Goal: Task Accomplishment & Management: Complete application form

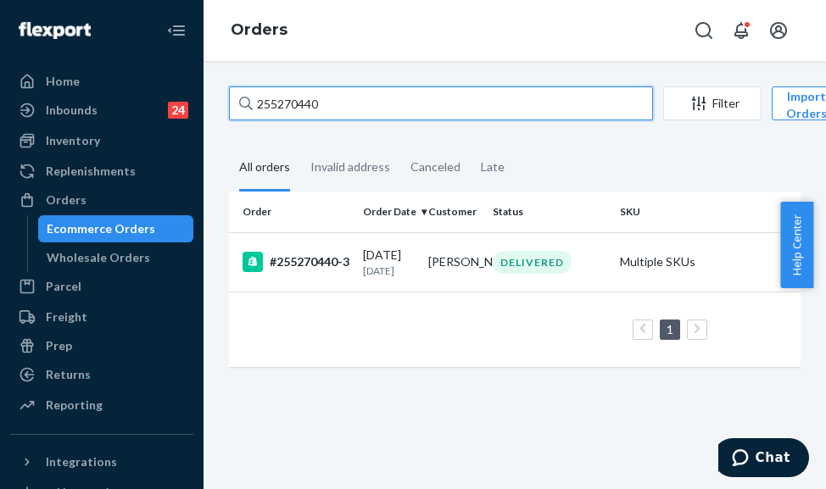
click at [303, 103] on input "255270440" at bounding box center [441, 104] width 424 height 34
paste input "348821"
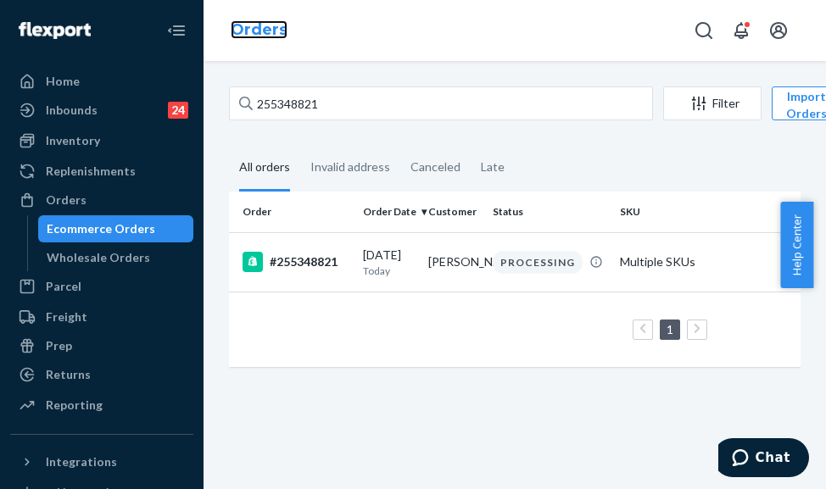
click at [240, 30] on link "Orders" at bounding box center [259, 29] width 57 height 19
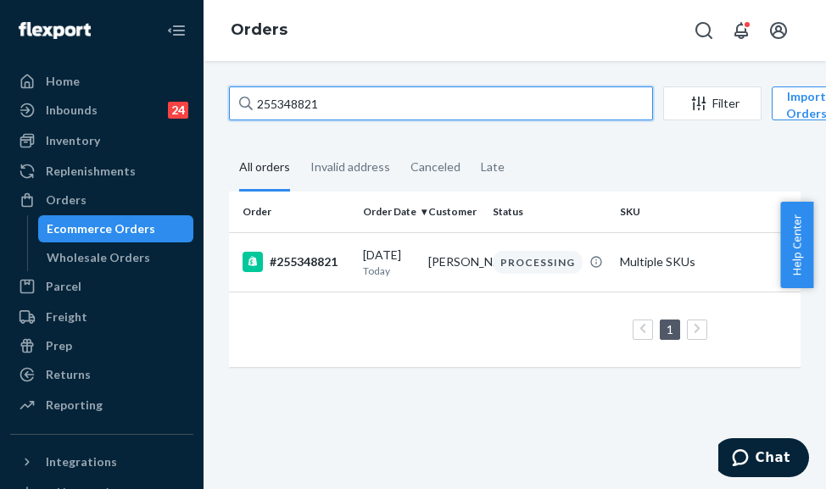
click at [232, 113] on input "255348821" at bounding box center [441, 104] width 424 height 34
paste input "[PERSON_NAME]"
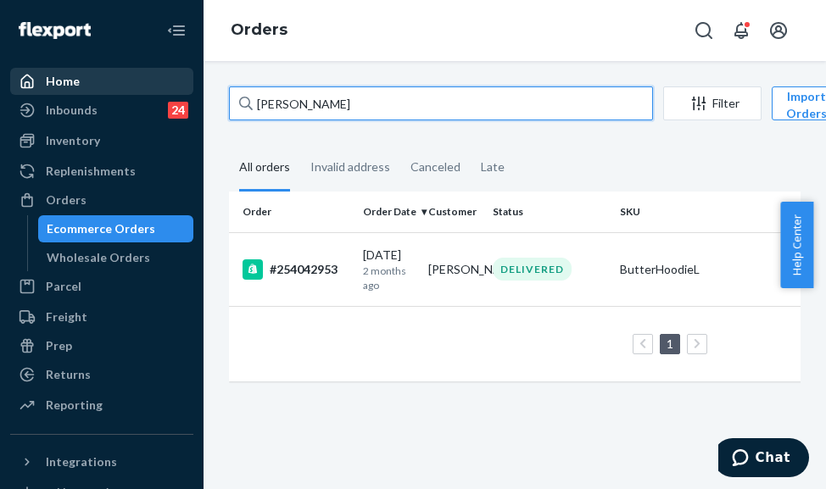
drag, startPoint x: 356, startPoint y: 101, endPoint x: 129, endPoint y: 94, distance: 227.4
click at [129, 94] on div "Home Inbounds 24 Shipping Plans Problems 24 Inventory Products Replenishments O…" at bounding box center [413, 244] width 826 height 489
paste input "[PERSON_NAME]"
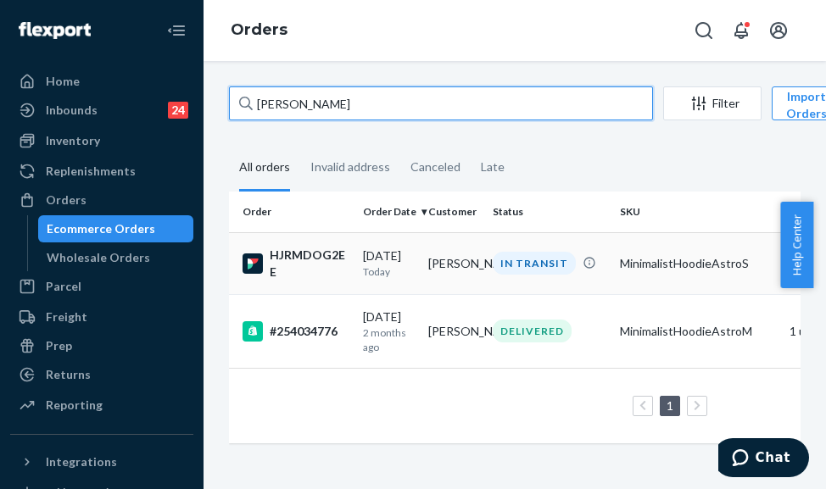
type input "[PERSON_NAME]"
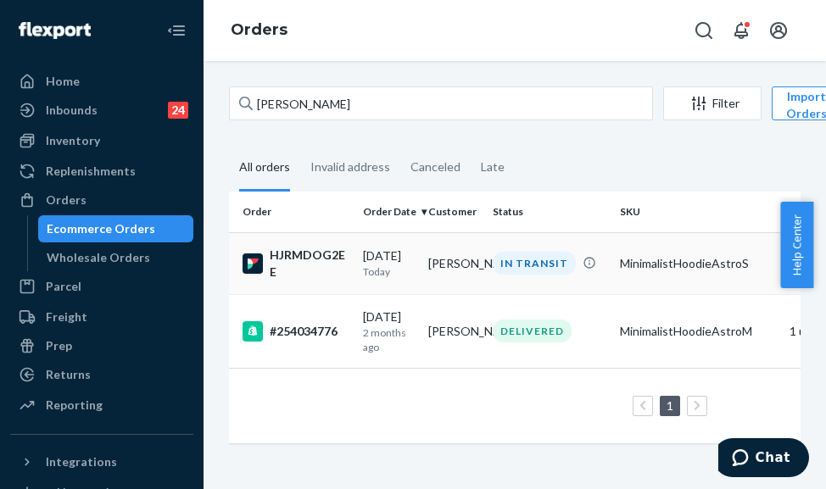
click at [339, 270] on div "HJRMDOG2EE" at bounding box center [296, 264] width 107 height 34
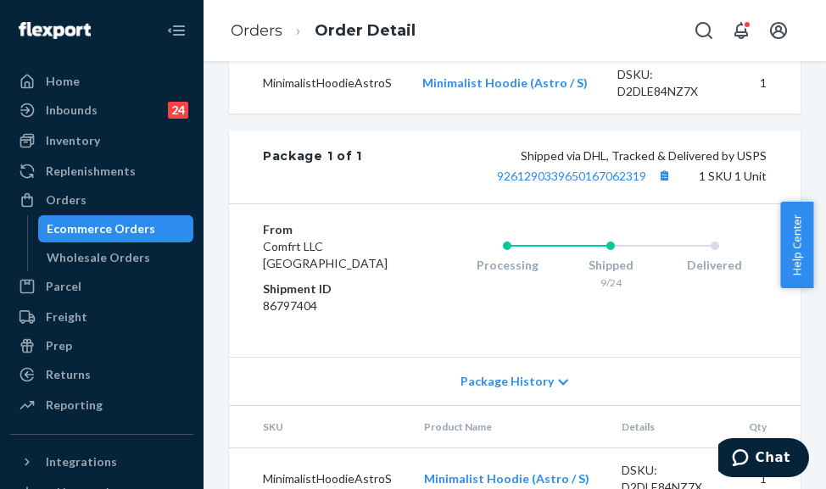
scroll to position [629, 0]
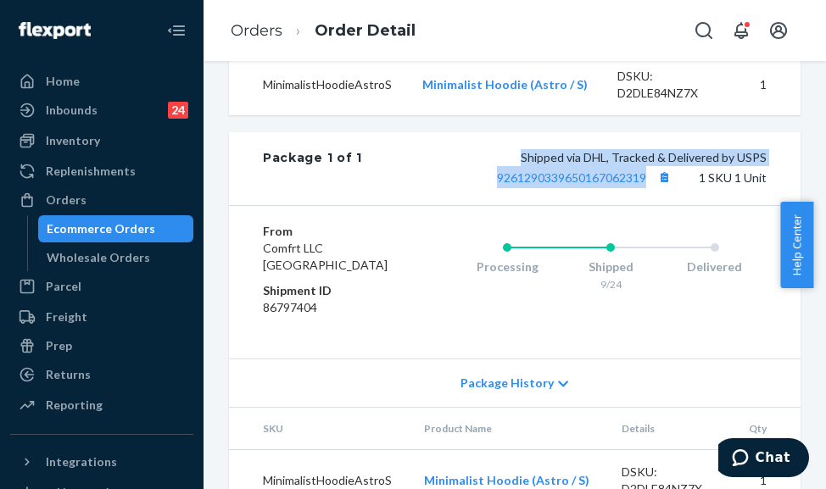
drag, startPoint x: 509, startPoint y: 264, endPoint x: 640, endPoint y: 289, distance: 133.1
click at [640, 188] on div "Shipped via DHL, Tracked & Delivered by USPS 9261290339650167062319 1 SKU 1 Unit" at bounding box center [564, 168] width 405 height 39
copy span "Shipped via DHL, Tracked & Delivered by USPS 9261290339650167062319"
click at [254, 33] on link "Orders" at bounding box center [257, 30] width 52 height 19
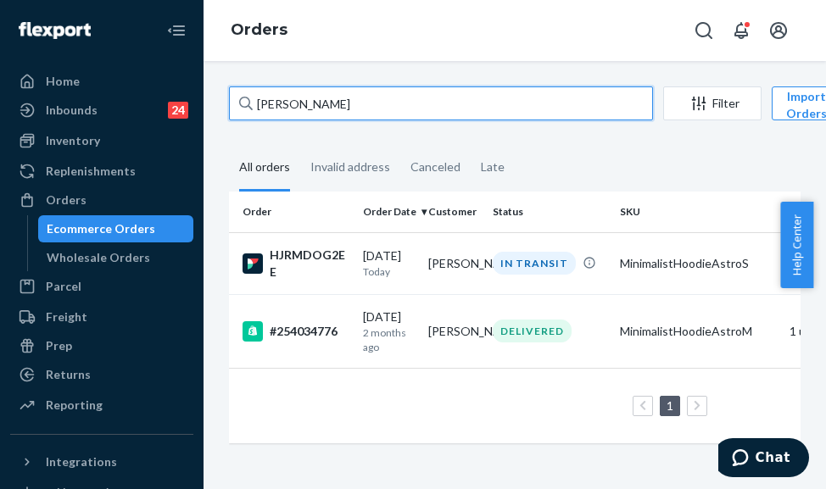
click at [297, 104] on input "[PERSON_NAME]" at bounding box center [441, 104] width 424 height 34
paste input "255127023"
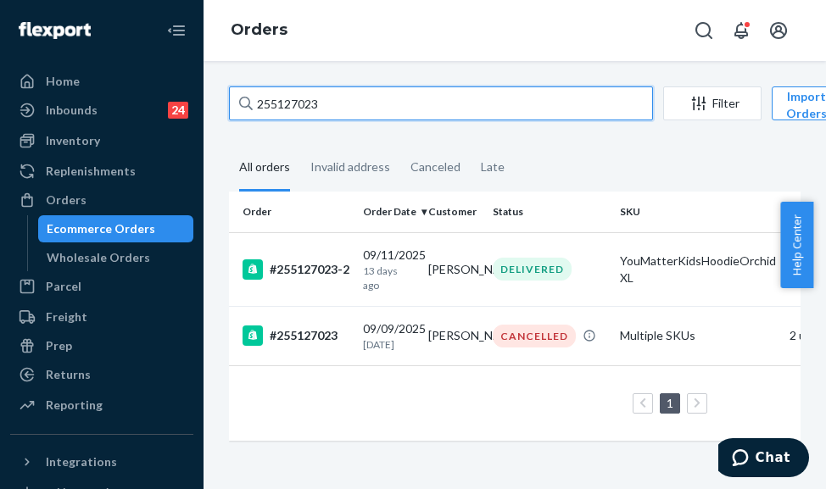
drag, startPoint x: 349, startPoint y: 112, endPoint x: 245, endPoint y: 99, distance: 105.1
click at [245, 99] on div "255127023" at bounding box center [441, 104] width 424 height 34
paste input "284440"
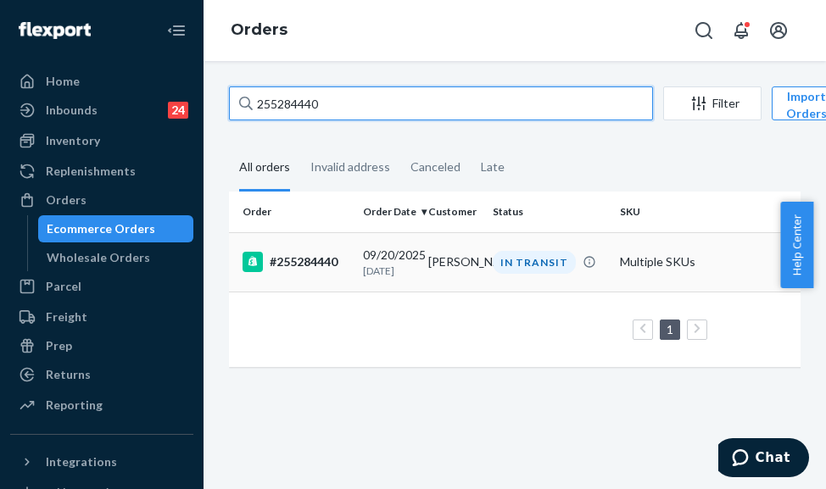
type input "255284440"
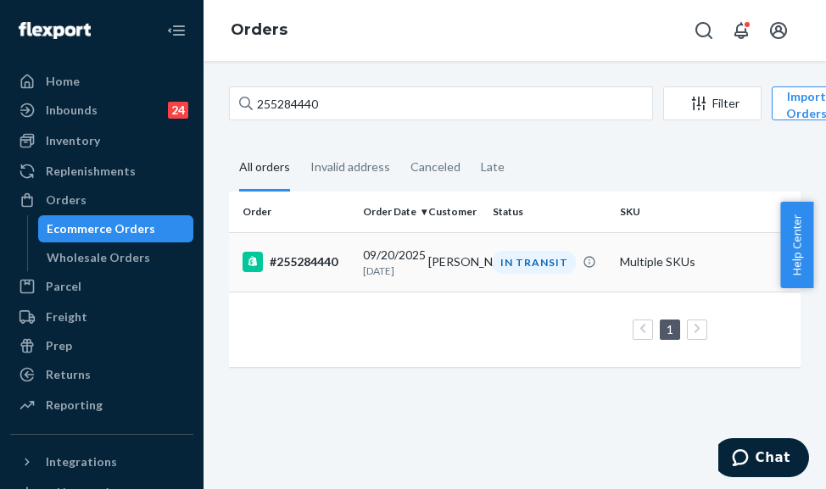
click at [356, 256] on td "[DATE] [DATE]" at bounding box center [388, 261] width 65 height 59
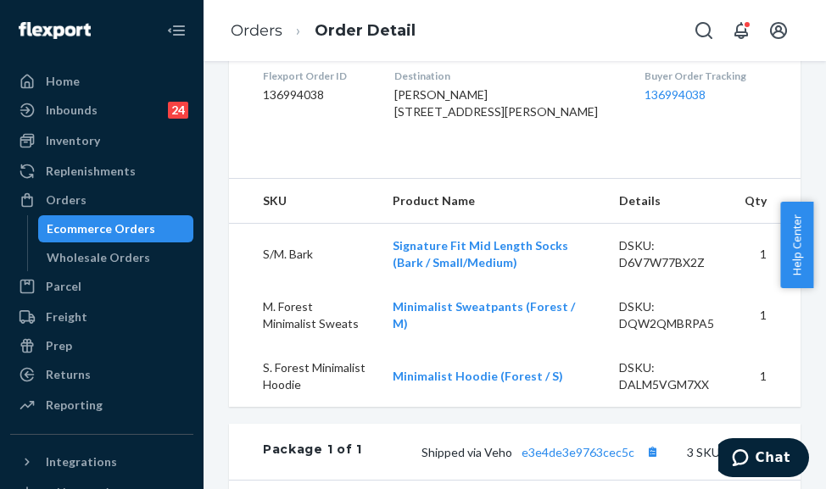
scroll to position [679, 0]
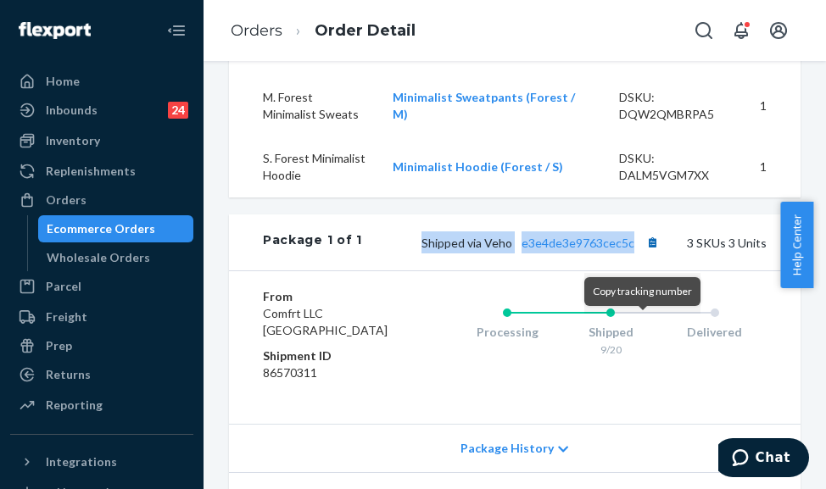
drag, startPoint x: 419, startPoint y: 332, endPoint x: 631, endPoint y: 325, distance: 212.2
click at [631, 250] on span "Shipped via Veho e3e4de3e9763cec5c" at bounding box center [543, 243] width 242 height 14
copy span "Shipped via Veho e3e4de3e9763cec5c"
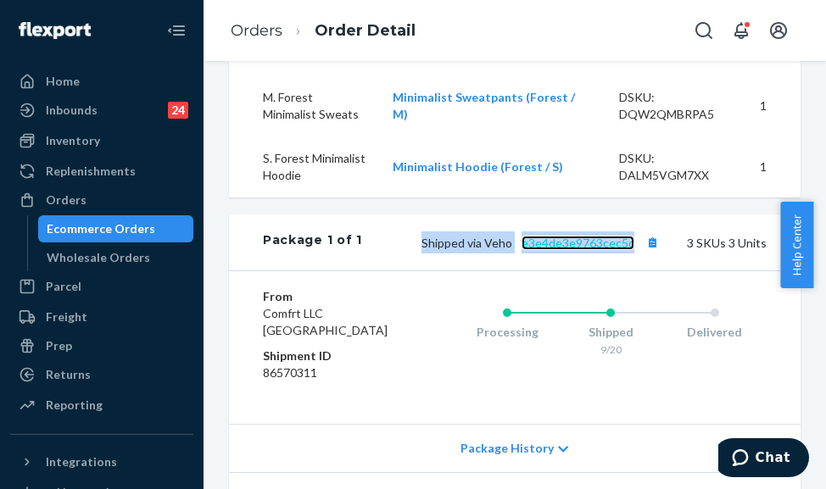
click at [573, 250] on link "e3e4de3e9763cec5c" at bounding box center [578, 243] width 113 height 14
click at [259, 31] on link "Orders" at bounding box center [257, 30] width 52 height 19
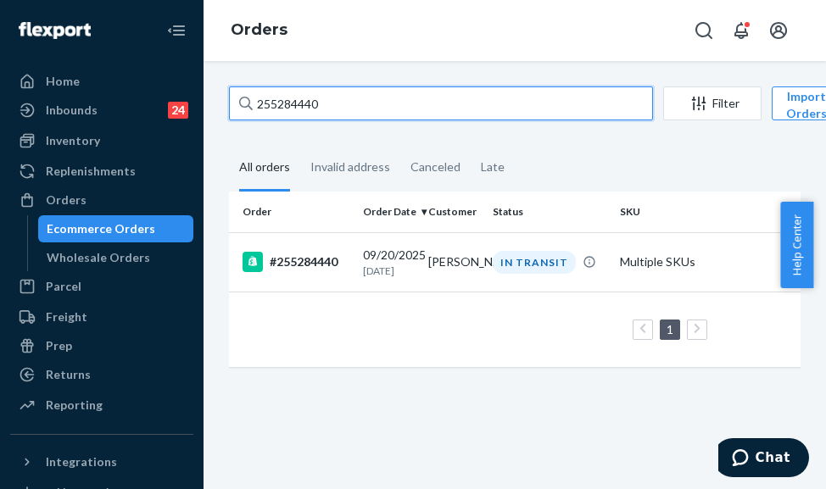
drag, startPoint x: 332, startPoint y: 97, endPoint x: 189, endPoint y: 79, distance: 144.4
click at [189, 79] on div "Home Inbounds 24 Shipping Plans Problems 24 Inventory Products Replenishments O…" at bounding box center [413, 244] width 826 height 489
paste input "055989"
type input "255055989"
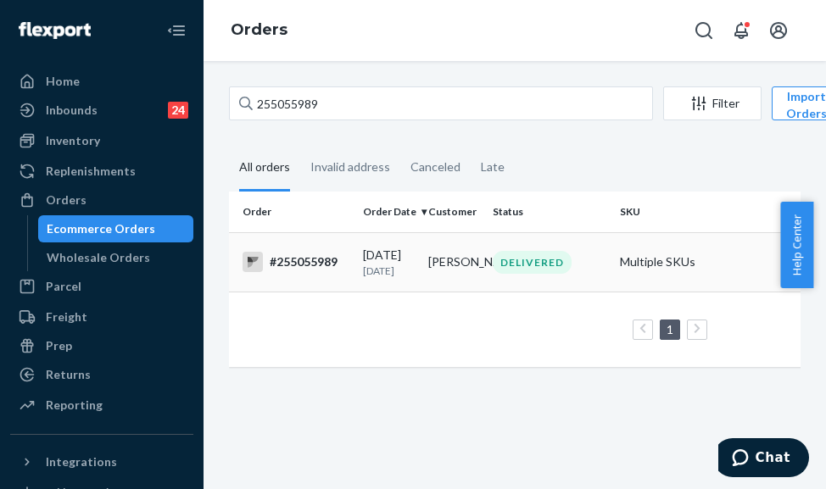
click at [306, 265] on div "#255055989" at bounding box center [296, 262] width 107 height 20
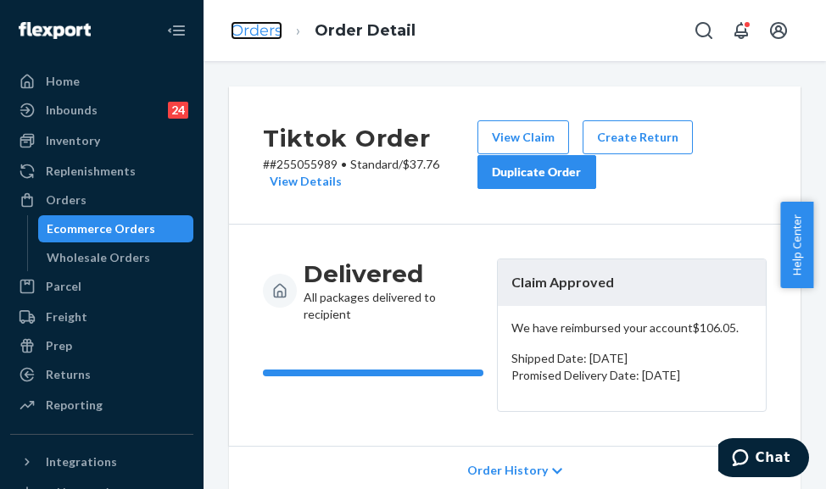
click at [243, 27] on link "Orders" at bounding box center [257, 30] width 52 height 19
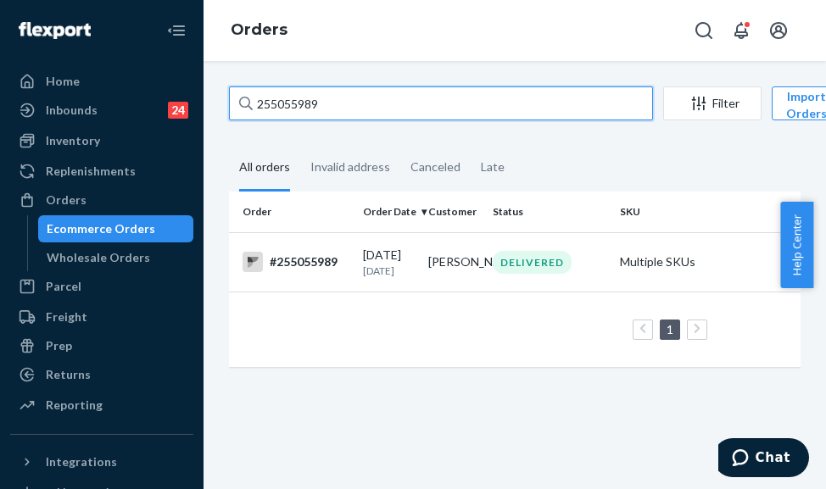
drag, startPoint x: 346, startPoint y: 104, endPoint x: 215, endPoint y: 103, distance: 130.6
click at [216, 103] on div "255055989 Filter Import Orders Create order Ecommerce order Removal order All o…" at bounding box center [514, 236] width 597 height 298
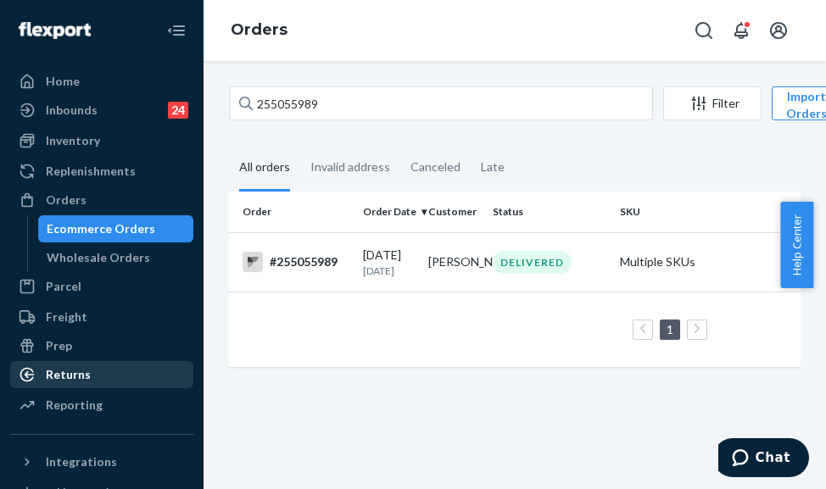
click at [55, 368] on div "Returns" at bounding box center [68, 374] width 45 height 17
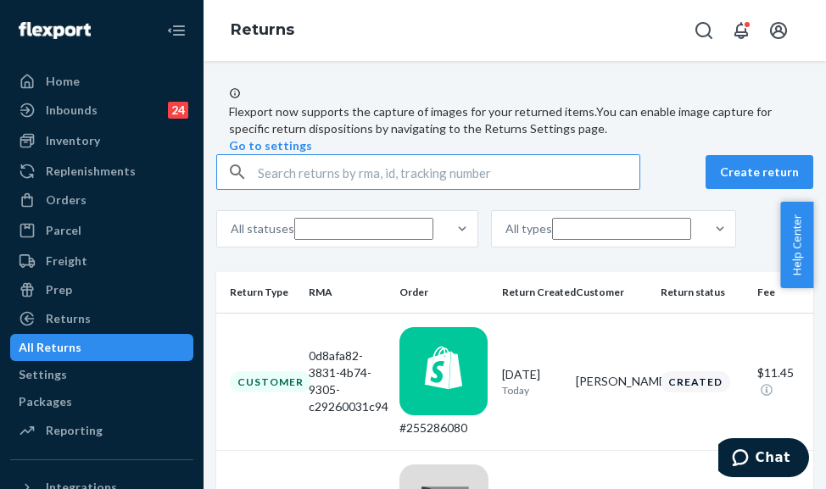
click at [348, 189] on input "text" at bounding box center [449, 172] width 382 height 34
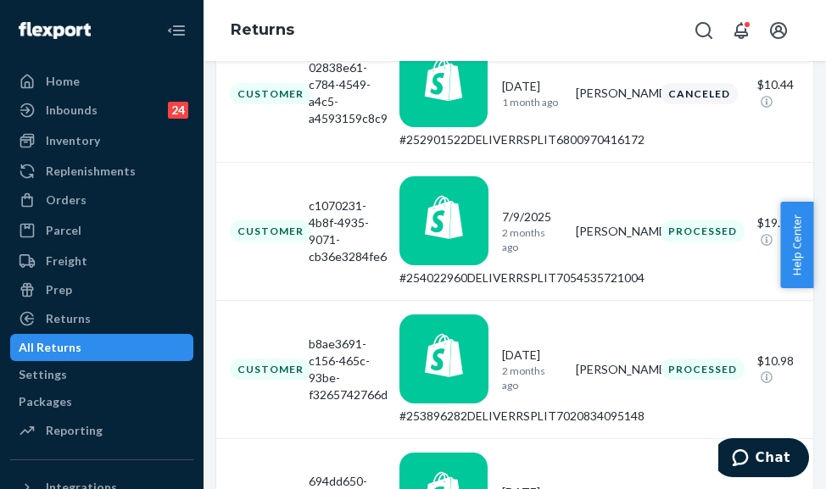
scroll to position [715, 0]
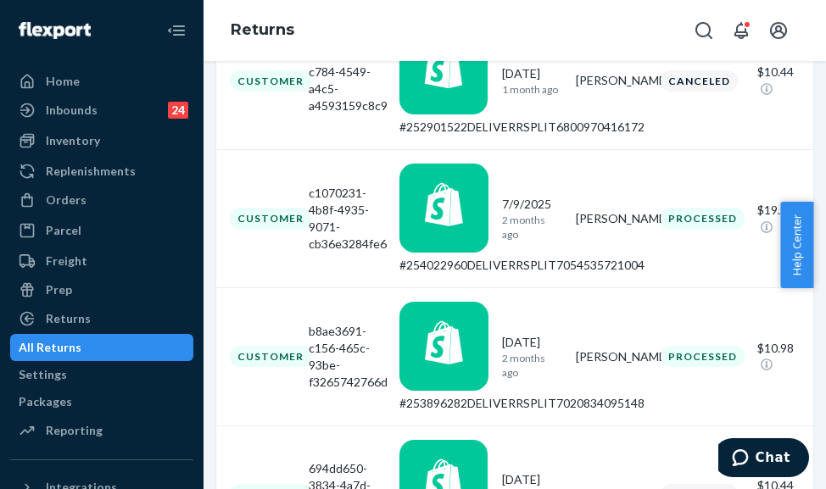
type input "[PERSON_NAME]"
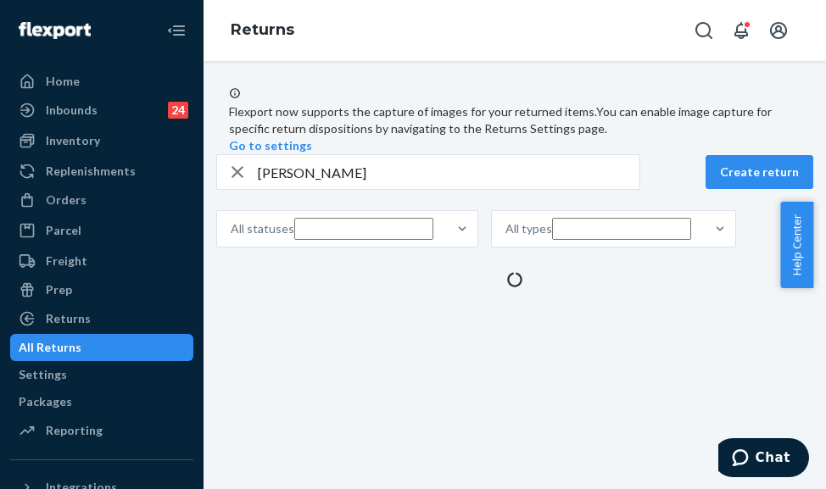
scroll to position [0, 0]
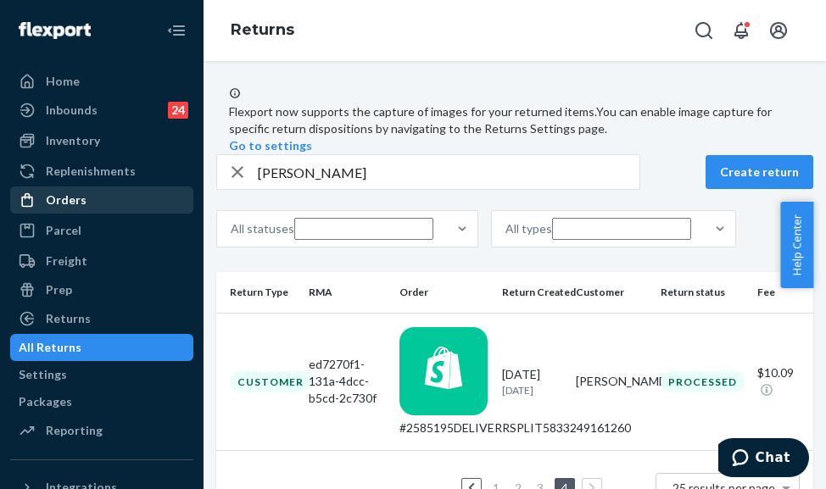
click at [82, 209] on div "Orders" at bounding box center [102, 200] width 180 height 24
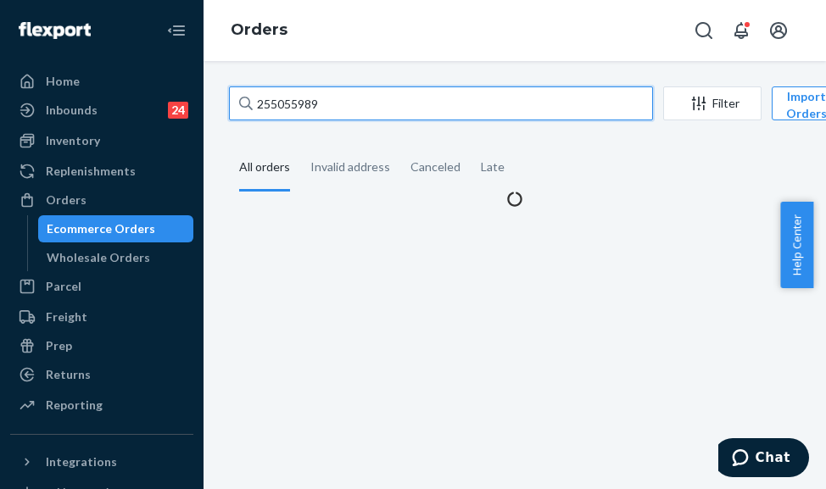
click at [312, 109] on input "255055989" at bounding box center [441, 104] width 424 height 34
paste input "260396"
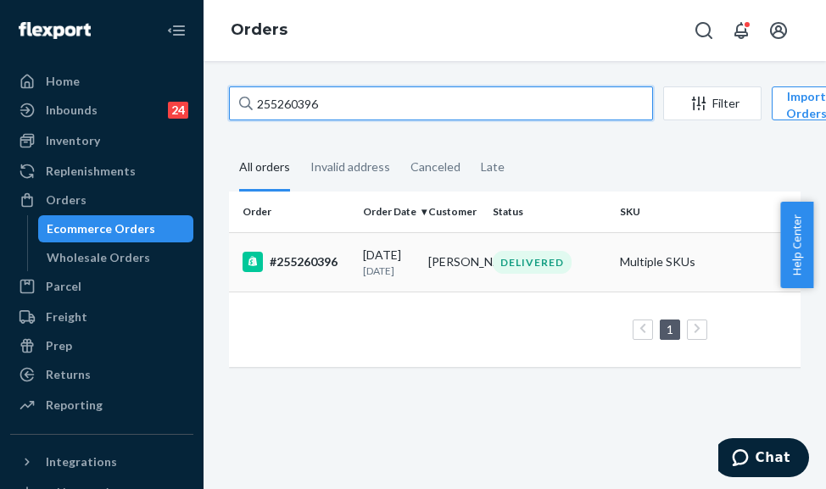
type input "255260396"
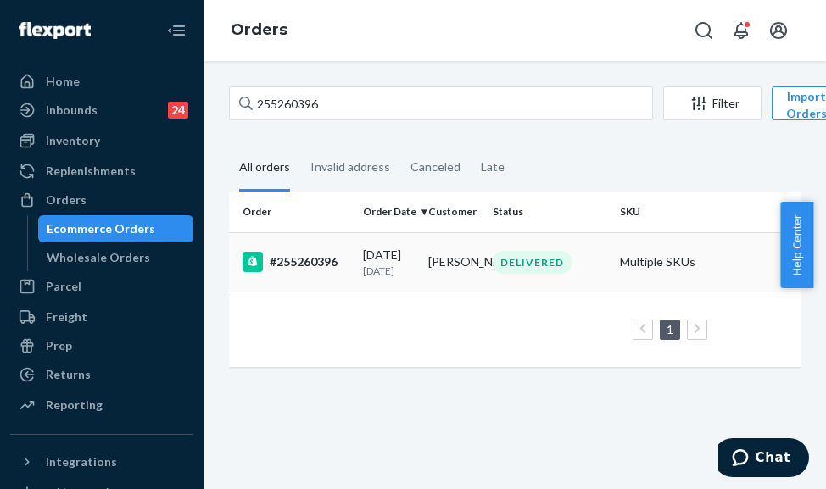
click at [323, 263] on div "#255260396" at bounding box center [296, 262] width 107 height 20
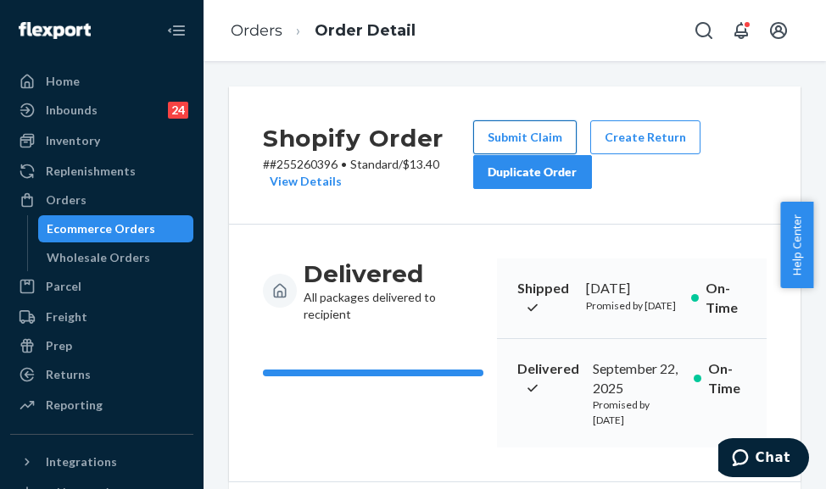
click at [480, 132] on button "Submit Claim" at bounding box center [524, 137] width 103 height 34
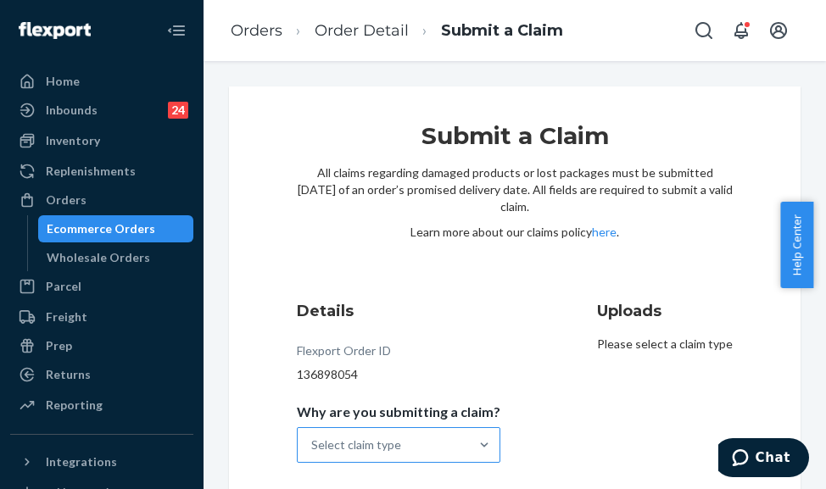
click at [380, 450] on div "Select claim type" at bounding box center [356, 445] width 90 height 17
click at [313, 450] on input "Why are you submitting a claim? Select claim type" at bounding box center [312, 445] width 2 height 17
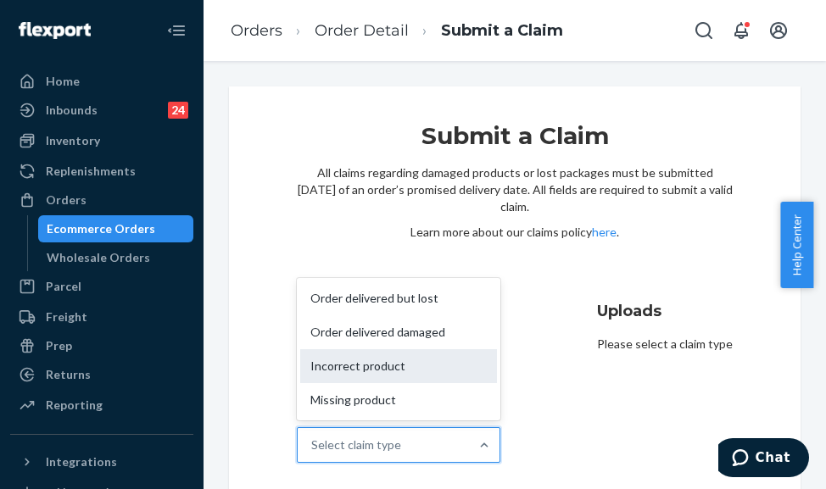
click at [405, 379] on div "Incorrect product" at bounding box center [398, 366] width 197 height 34
click at [313, 437] on input "Why are you submitting a claim? option Incorrect product focused, 3 of 4. 4 res…" at bounding box center [312, 445] width 2 height 17
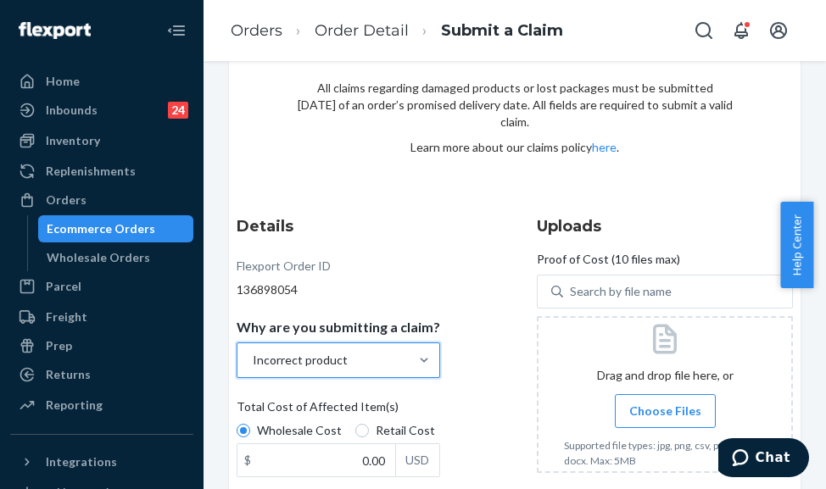
scroll to position [170, 0]
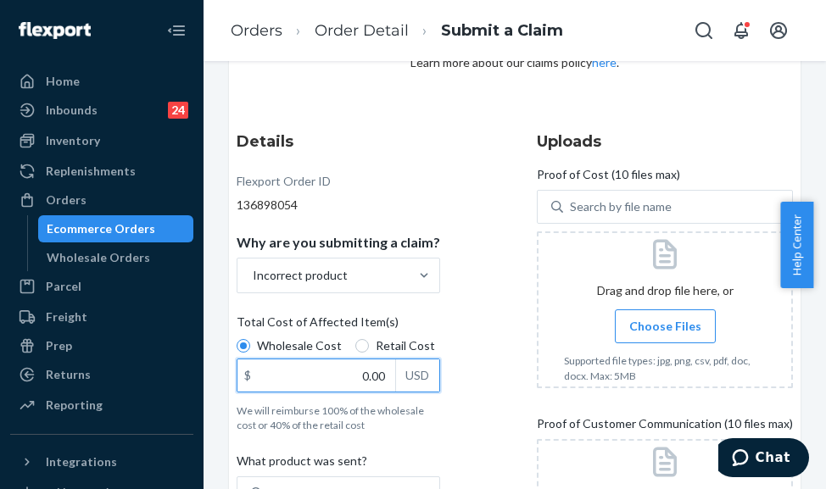
click at [377, 371] on input "0.00" at bounding box center [316, 376] width 158 height 32
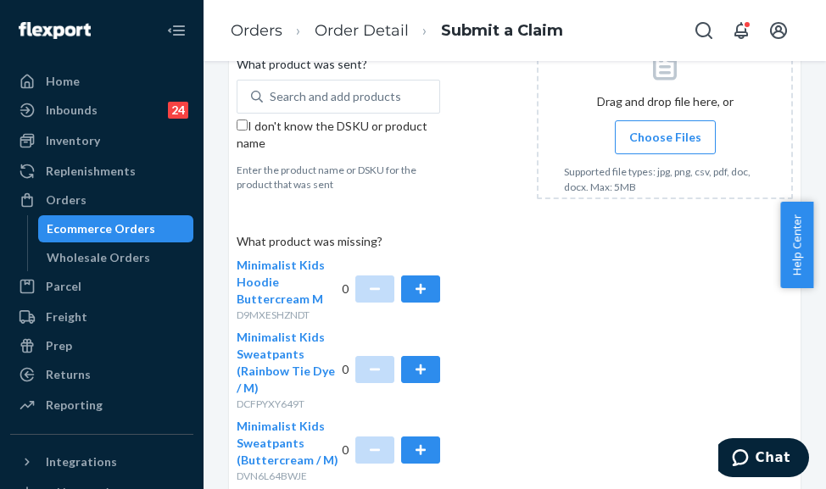
scroll to position [594, 0]
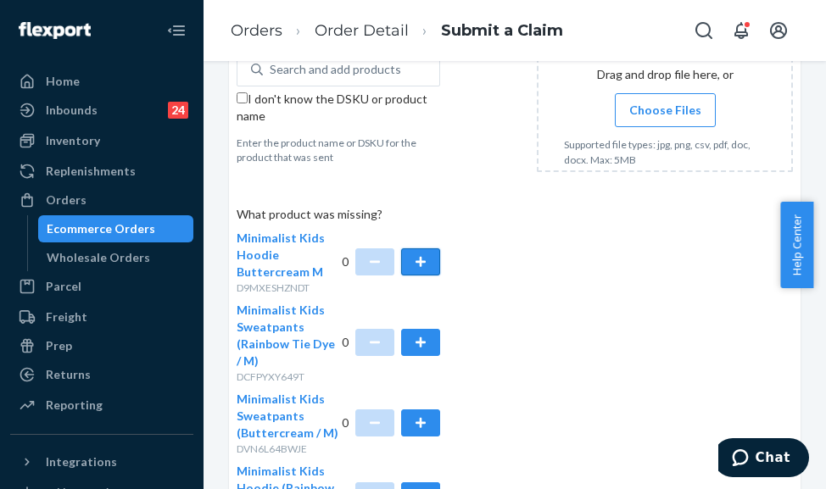
type input "158.00"
click at [426, 249] on button "button" at bounding box center [420, 262] width 39 height 27
click at [423, 329] on button "button" at bounding box center [420, 342] width 39 height 27
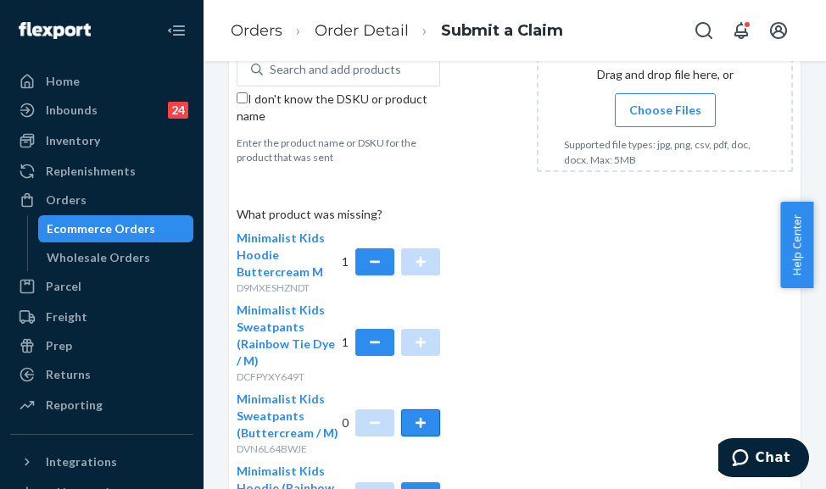
click at [424, 410] on button "button" at bounding box center [420, 423] width 39 height 27
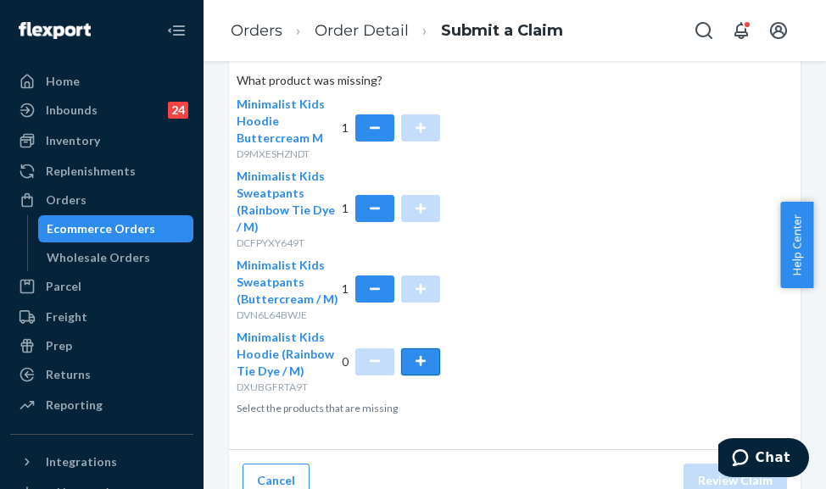
click at [427, 349] on button "button" at bounding box center [420, 362] width 39 height 27
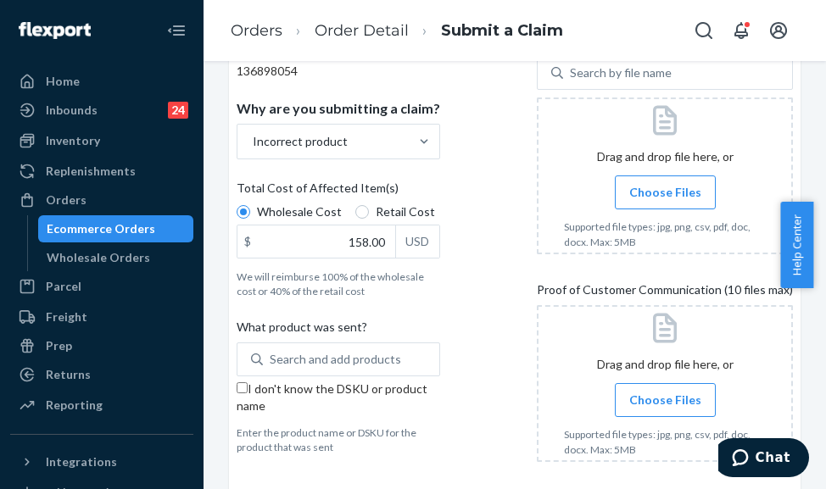
click at [646, 179] on label "Choose Files" at bounding box center [665, 193] width 101 height 34
click at [665, 183] on input "Choose Files" at bounding box center [665, 192] width 1 height 19
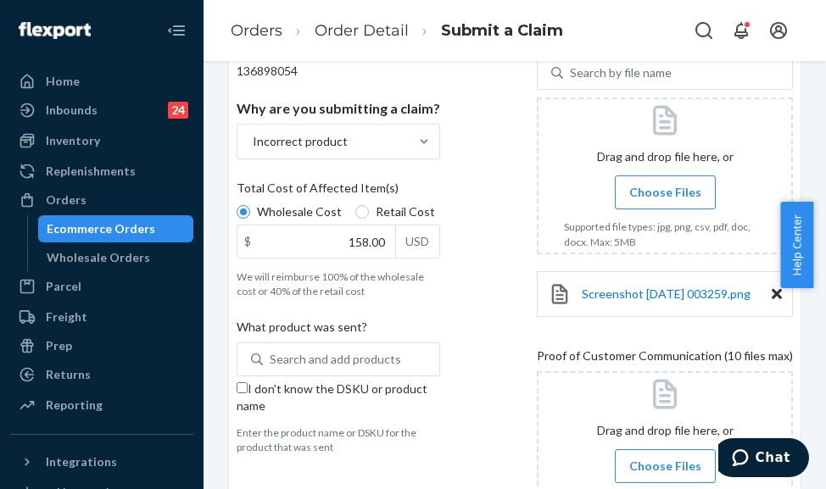
click at [645, 184] on span "Choose Files" at bounding box center [665, 192] width 72 height 17
click at [665, 184] on input "Choose Files" at bounding box center [665, 192] width 1 height 19
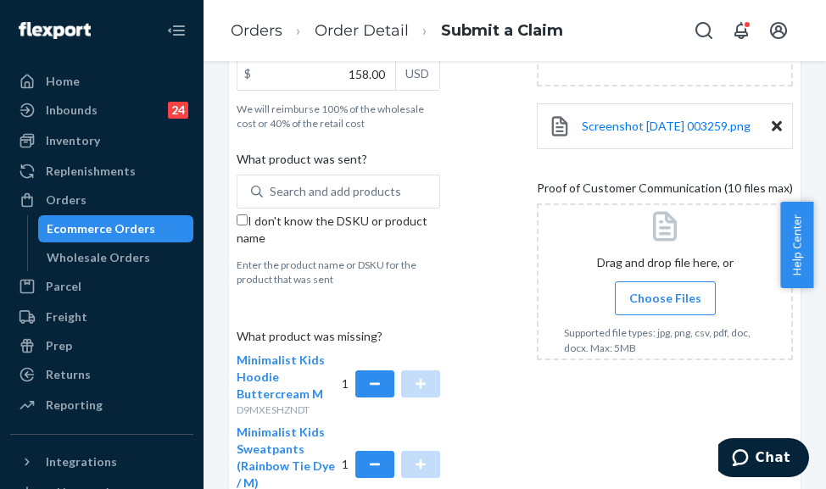
scroll to position [473, 0]
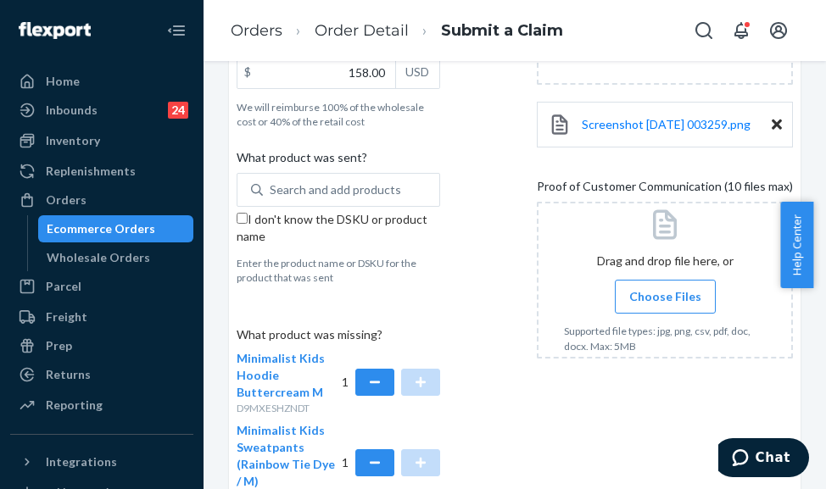
click at [675, 299] on span "Choose Files" at bounding box center [665, 296] width 72 height 17
click at [666, 299] on input "Choose Files" at bounding box center [665, 297] width 1 height 19
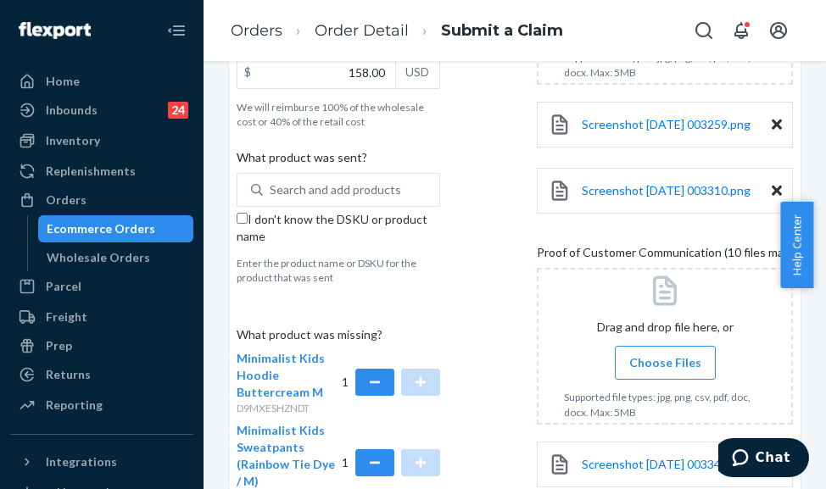
click at [639, 372] on label "Choose Files" at bounding box center [665, 363] width 101 height 34
click at [665, 372] on input "Choose Files" at bounding box center [665, 363] width 1 height 19
click at [652, 371] on span "Choose Files" at bounding box center [665, 363] width 72 height 17
click at [665, 372] on input "Choose Files" at bounding box center [665, 363] width 1 height 19
click at [641, 371] on span "Choose Files" at bounding box center [665, 363] width 72 height 17
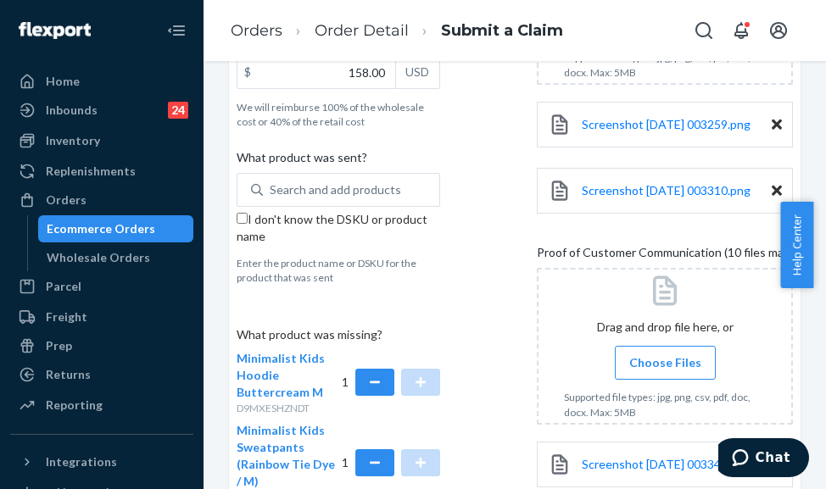
click at [665, 372] on input "Choose Files" at bounding box center [665, 363] width 1 height 19
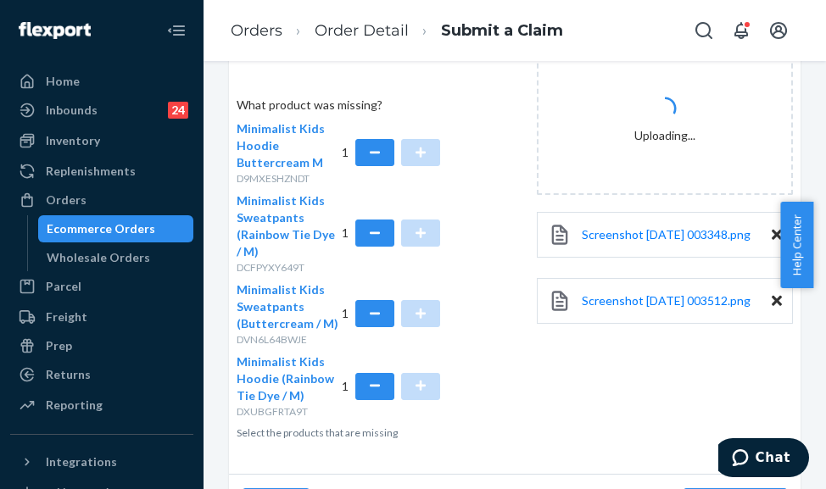
scroll to position [728, 0]
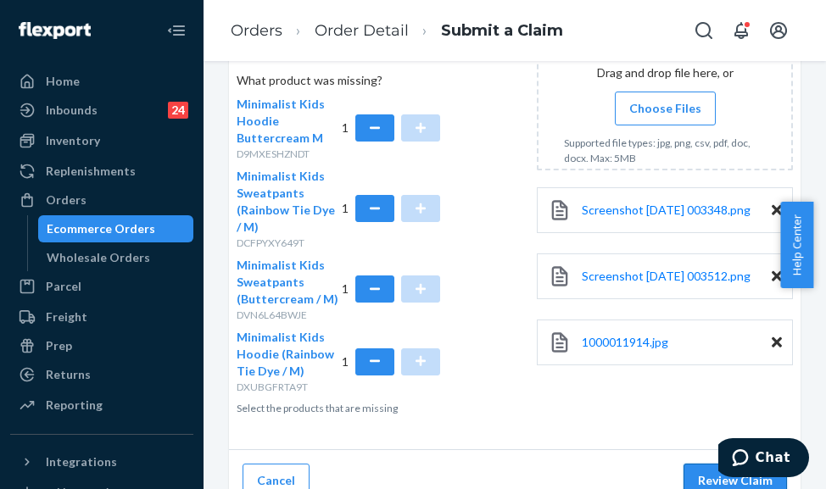
click at [690, 475] on button "Review Claim" at bounding box center [735, 481] width 103 height 34
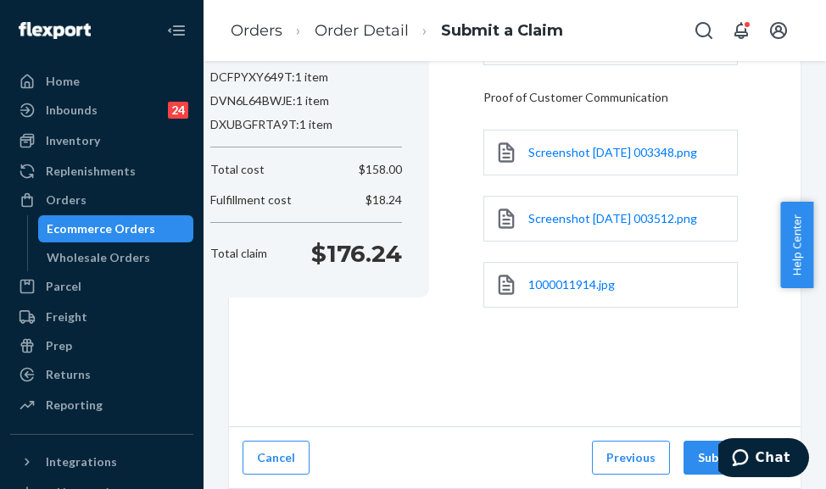
scroll to position [342, 0]
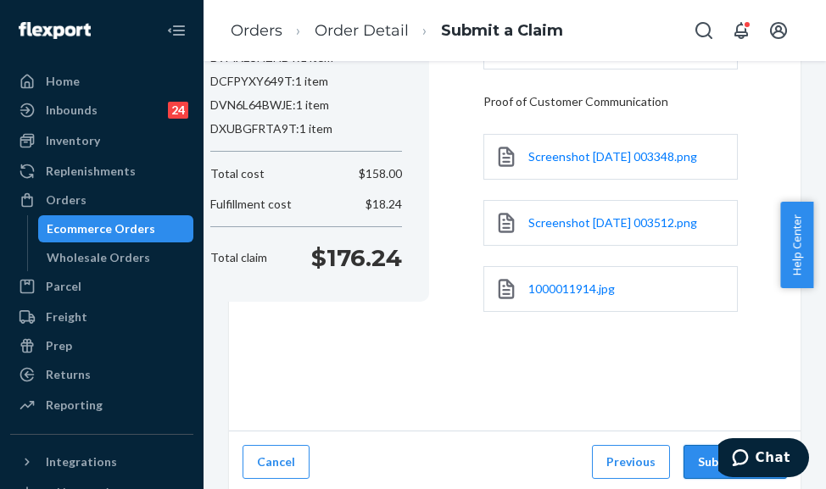
click at [697, 457] on button "Submit Claim" at bounding box center [735, 462] width 103 height 34
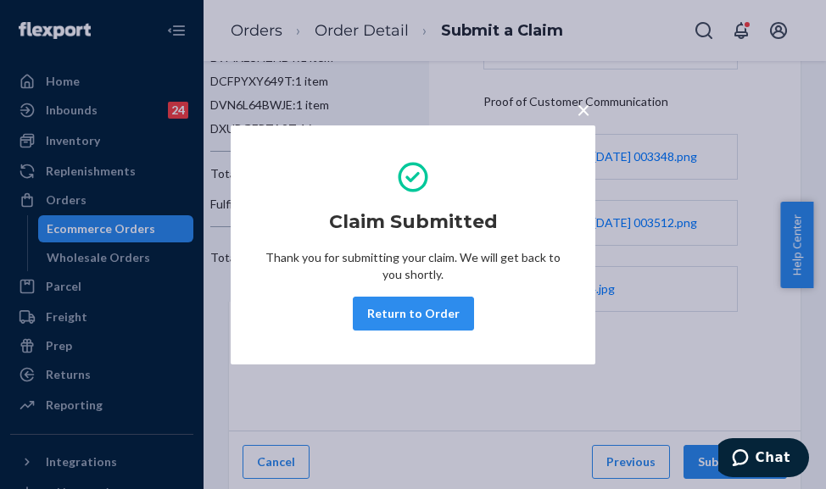
click at [247, 39] on div "× Claim Submitted Thank you for submitting your claim. We will get back to you …" at bounding box center [413, 244] width 826 height 489
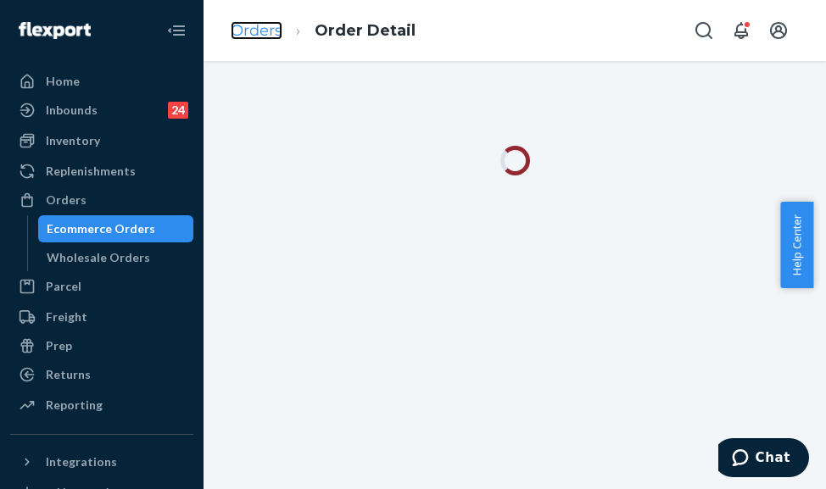
click at [265, 31] on link "Orders" at bounding box center [257, 30] width 52 height 19
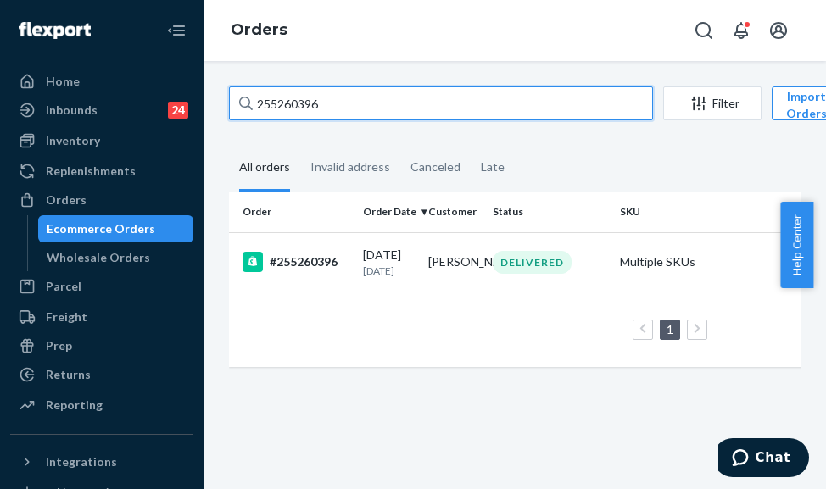
drag, startPoint x: 322, startPoint y: 105, endPoint x: 251, endPoint y: 105, distance: 71.2
click at [251, 105] on div "255260396" at bounding box center [441, 104] width 424 height 34
paste input "41160"
type input "255241160"
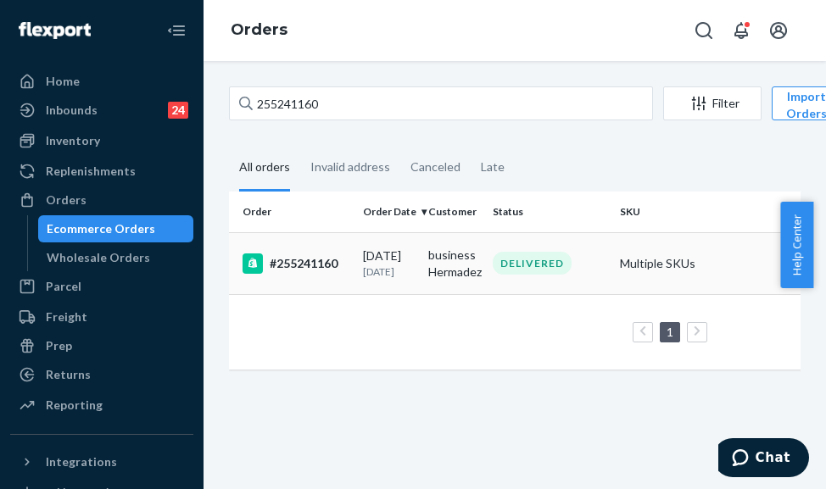
click at [352, 270] on td "#255241160" at bounding box center [292, 263] width 127 height 62
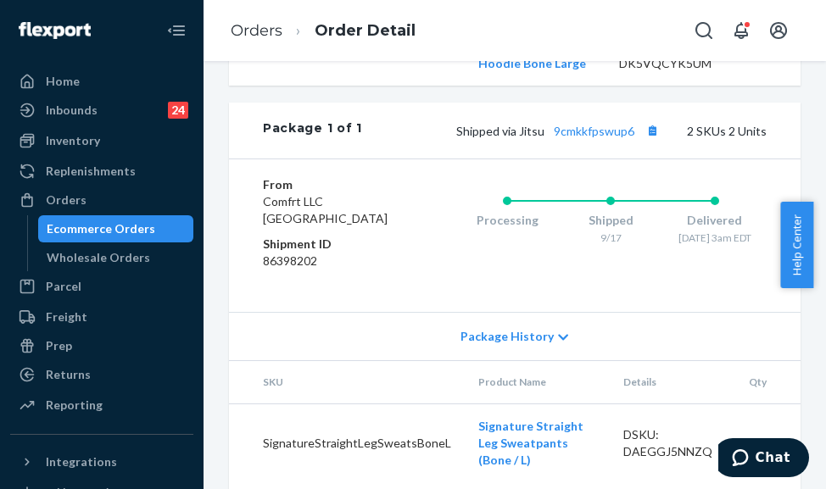
scroll to position [848, 0]
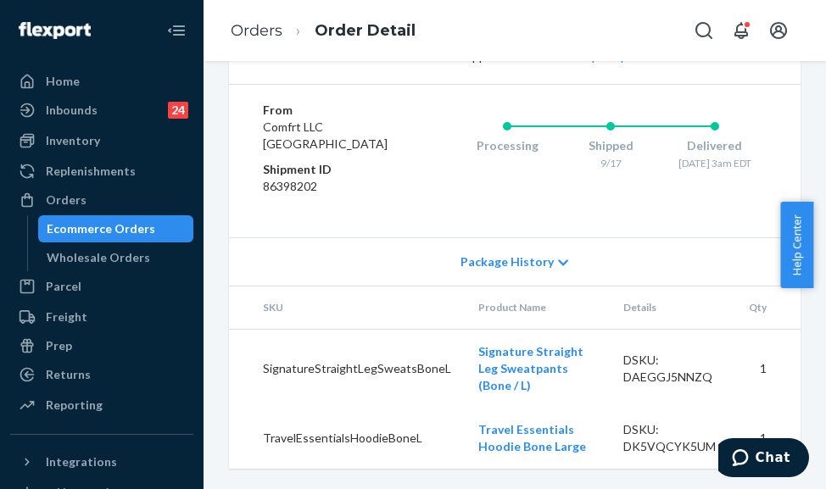
click at [456, 64] on span "Shipped via Jitsu 9cmkkfpswup6" at bounding box center [559, 56] width 207 height 14
drag, startPoint x: 448, startPoint y: 148, endPoint x: 625, endPoint y: 154, distance: 177.4
click at [625, 67] on div "Shipped via Jitsu 9cmkkfpswup6 2 SKUs 2 Units" at bounding box center [564, 56] width 405 height 22
copy span "Shipped via Jitsu 9cmkkfpswup6"
click at [749, 455] on icon "Chat" at bounding box center [740, 458] width 17 height 17
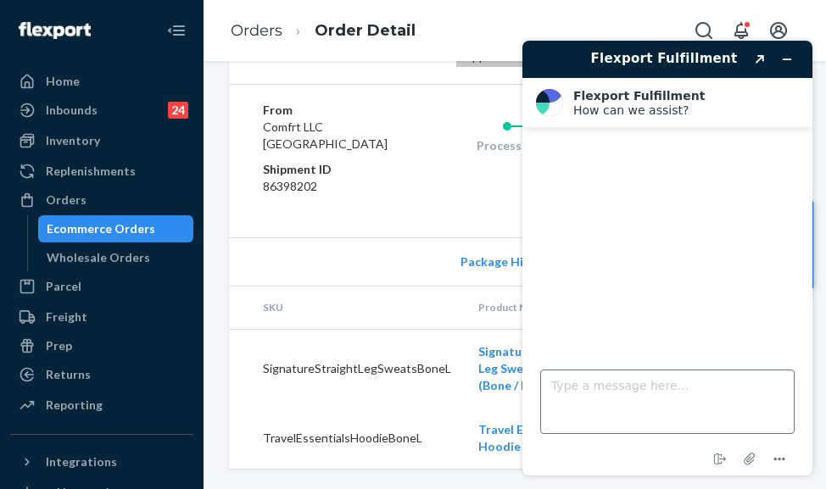
scroll to position [0, 0]
click at [634, 410] on textarea "Type a message here..." at bounding box center [667, 402] width 254 height 64
paste textarea "Shipped via Jitsu 9cmkkfpswup6"
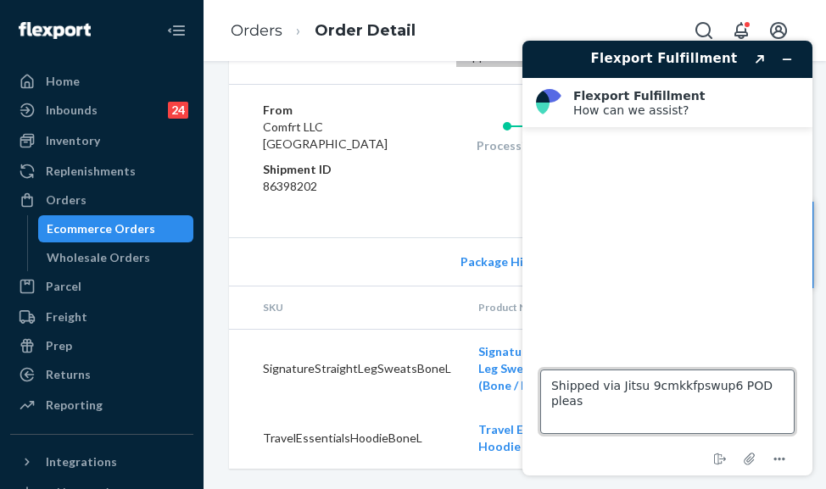
type textarea "Shipped via Jitsu 9cmkkfpswup6 POD please"
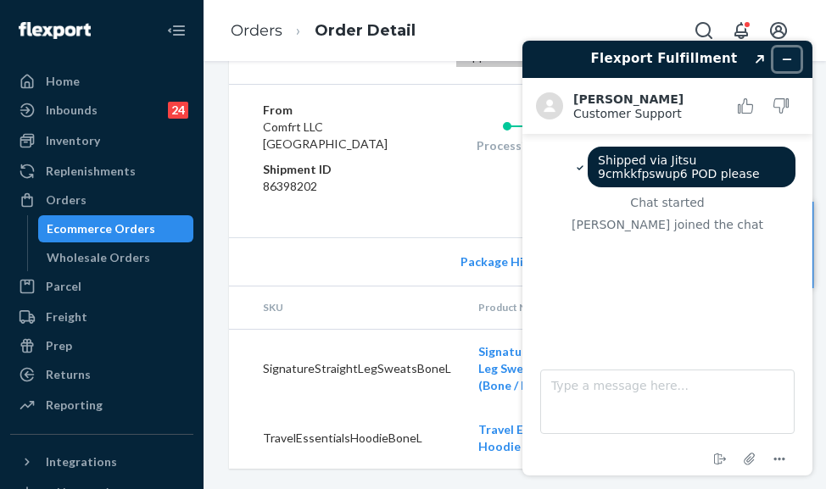
click at [785, 60] on icon "Minimize widget" at bounding box center [787, 59] width 12 height 12
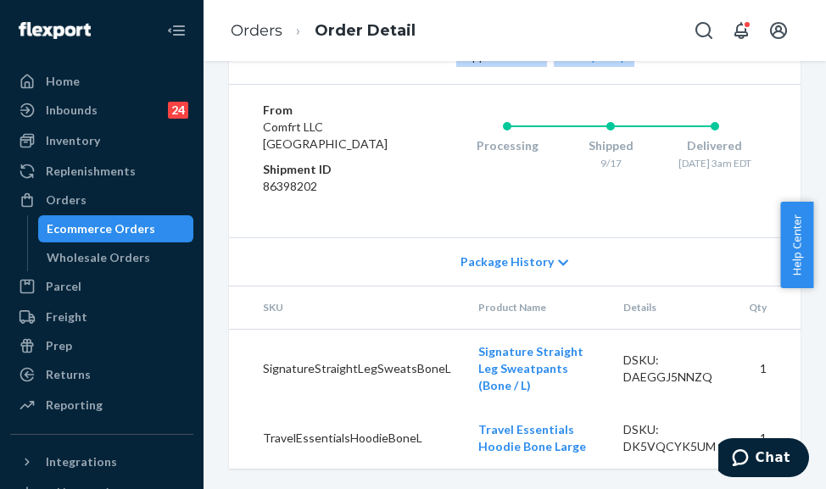
click at [439, 67] on div "Shipped via Jitsu 9cmkkfpswup6 2 SKUs 2 Units" at bounding box center [564, 56] width 405 height 22
drag, startPoint x: 439, startPoint y: 145, endPoint x: 653, endPoint y: 143, distance: 213.7
click at [653, 67] on div "Shipped via Jitsu 9cmkkfpswup6 2 SKUs 2 Units" at bounding box center [564, 56] width 405 height 22
copy span "Shipped via Jitsu 9cmkkfpswup6"
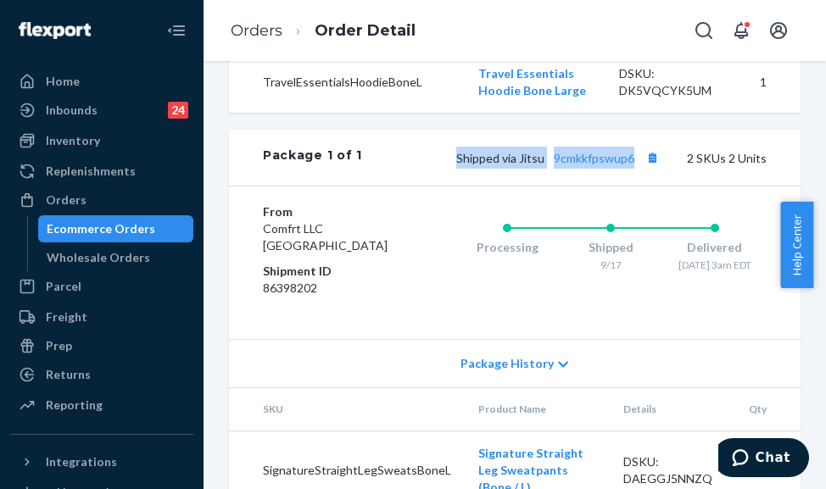
scroll to position [763, 0]
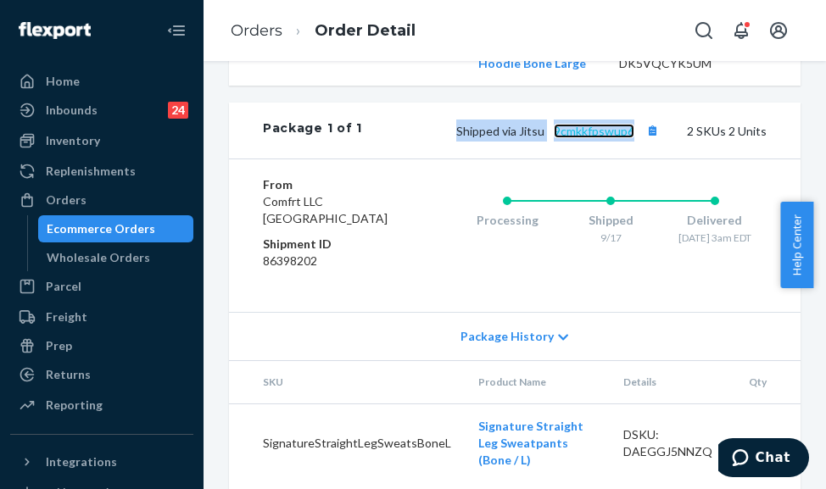
click at [554, 138] on link "9cmkkfpswup6" at bounding box center [594, 131] width 81 height 14
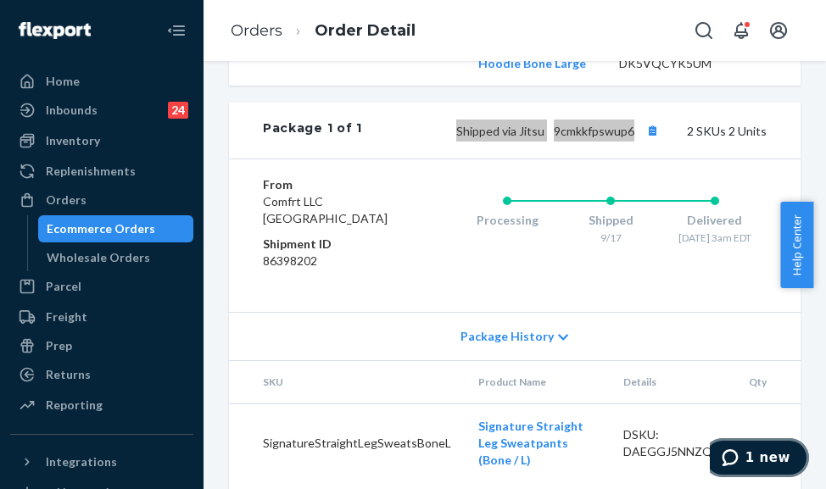
click at [765, 456] on span "1 new" at bounding box center [768, 457] width 45 height 15
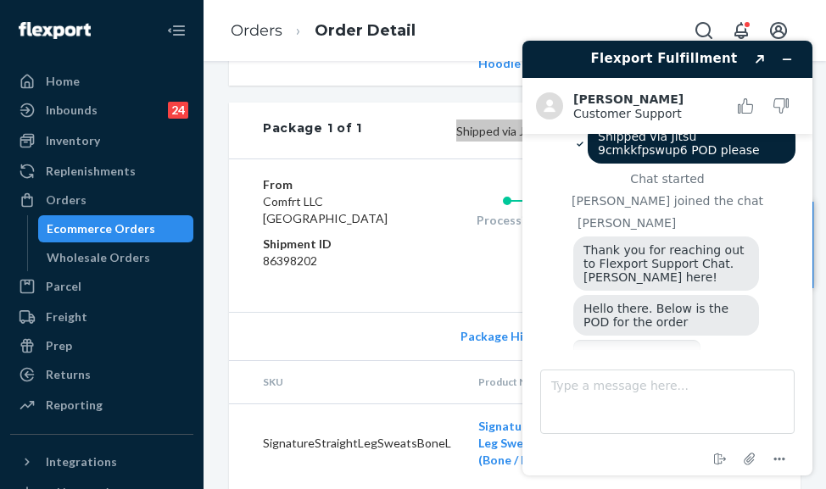
scroll to position [124, 0]
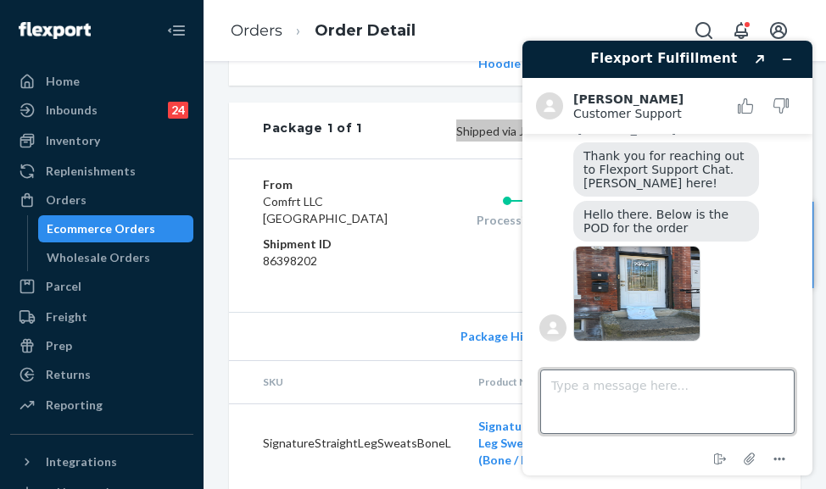
click at [582, 392] on textarea "Type a message here..." at bounding box center [667, 402] width 254 height 64
type textarea "thanks"
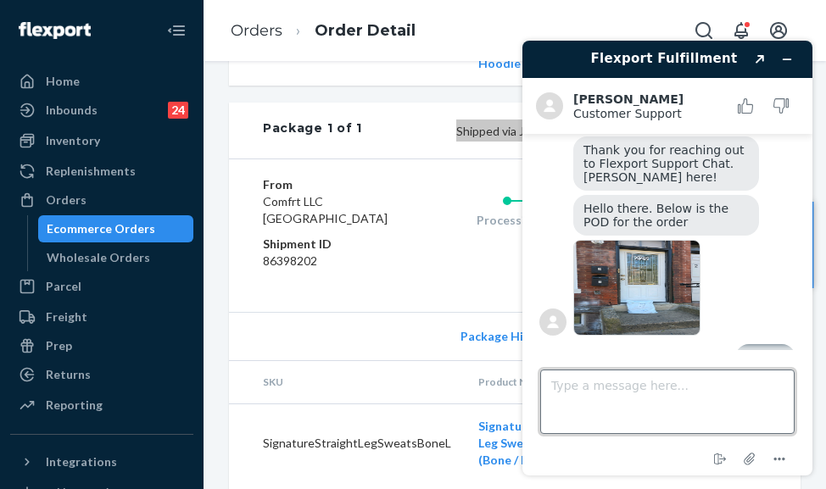
scroll to position [159, 0]
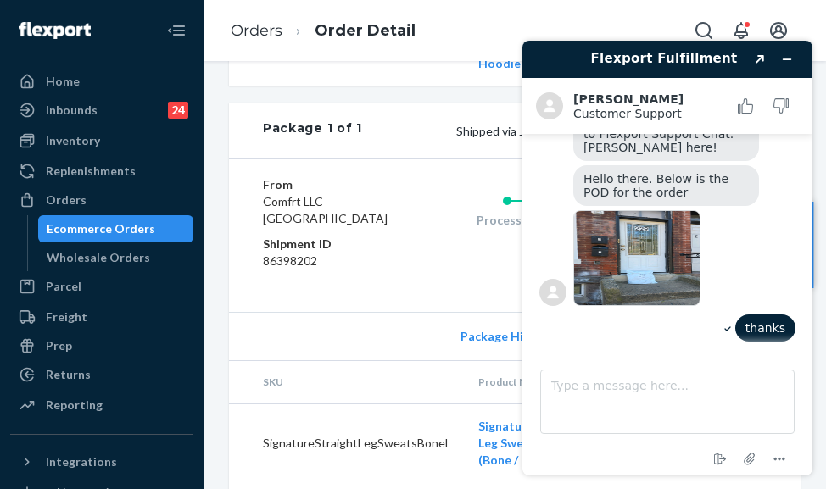
click at [455, 21] on div "Orders Order Detail" at bounding box center [515, 30] width 623 height 61
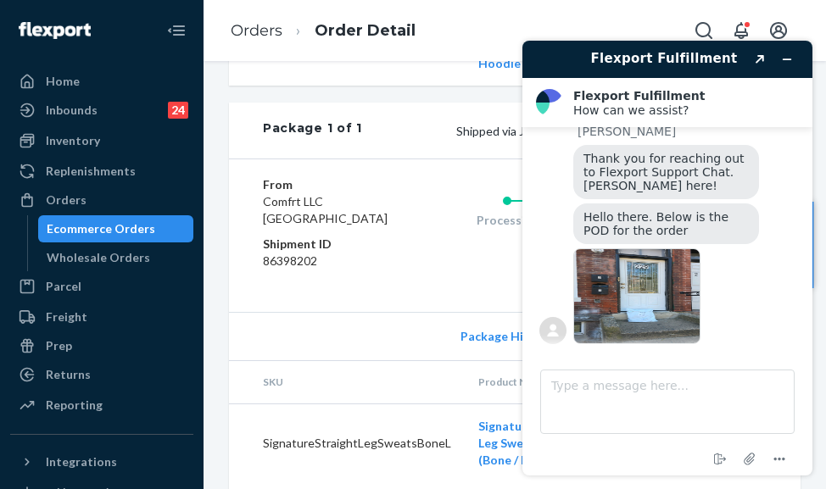
scroll to position [147, 0]
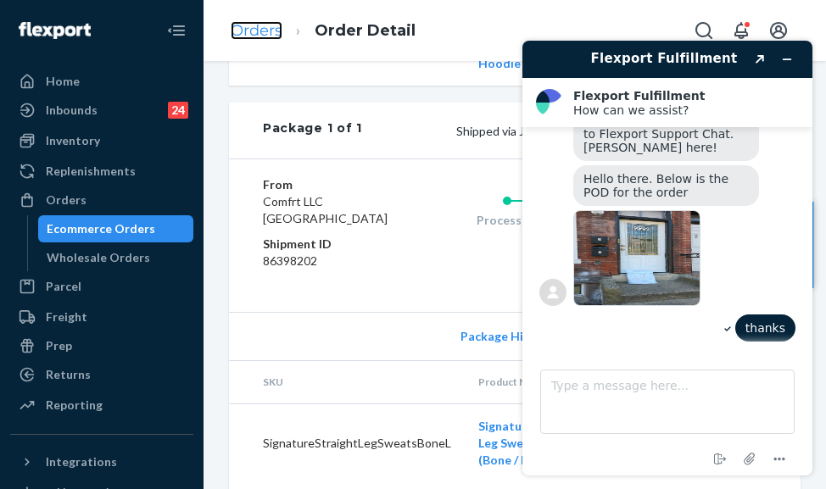
click at [268, 29] on link "Orders" at bounding box center [257, 30] width 52 height 19
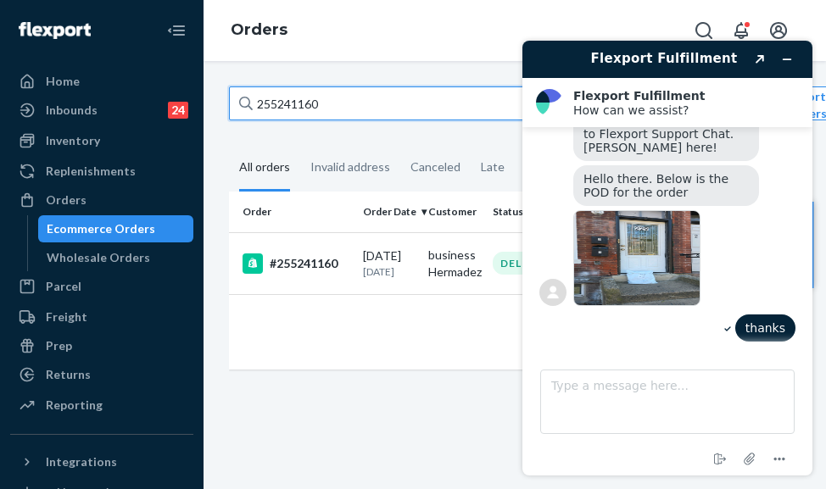
drag, startPoint x: 343, startPoint y: 103, endPoint x: 253, endPoint y: 106, distance: 90.0
click at [253, 106] on input "255241160" at bounding box center [441, 104] width 424 height 34
paste input "4223802"
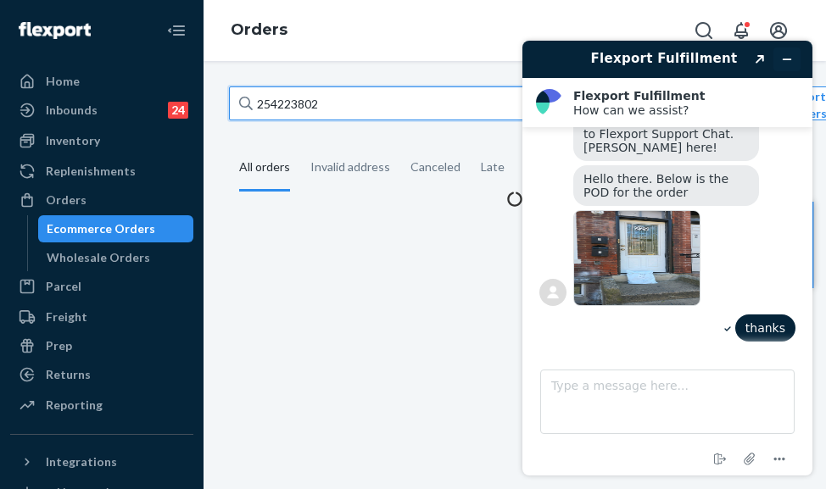
type input "254223802"
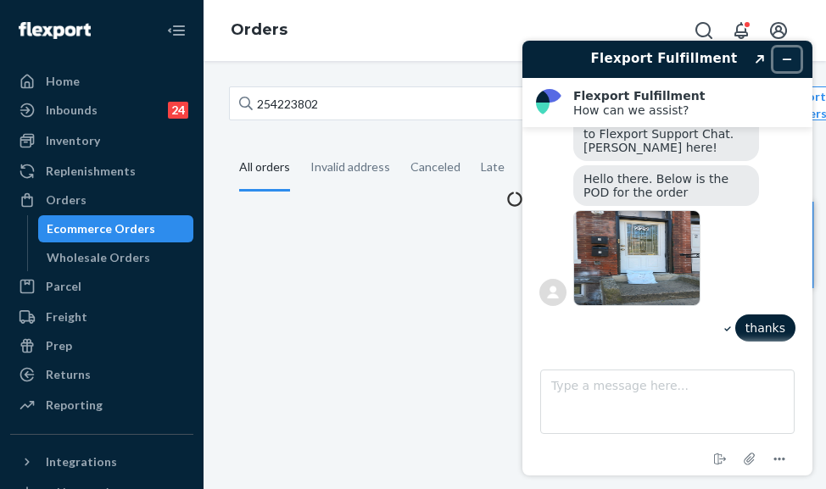
click at [799, 62] on button "Minimize widget" at bounding box center [787, 59] width 27 height 24
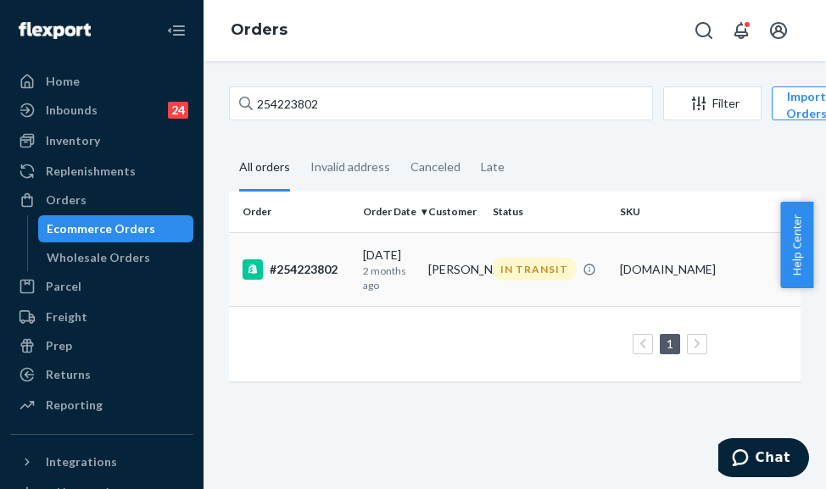
click at [358, 270] on td "[DATE] [DATE]" at bounding box center [388, 269] width 65 height 74
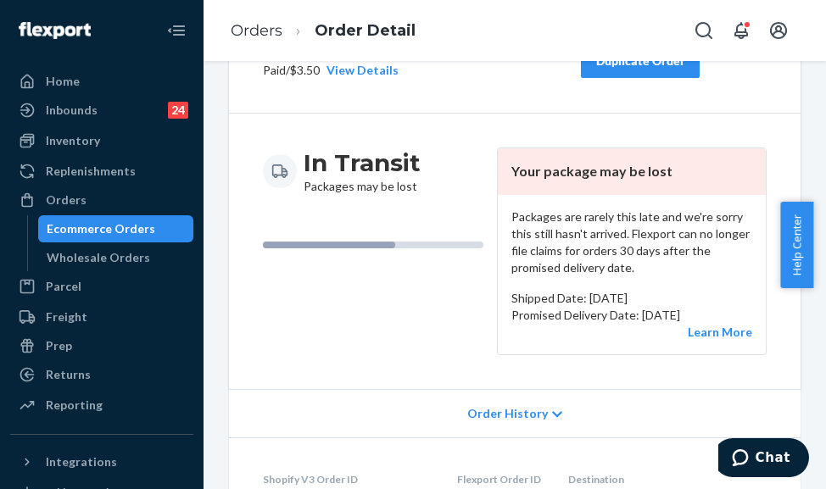
scroll to position [85, 0]
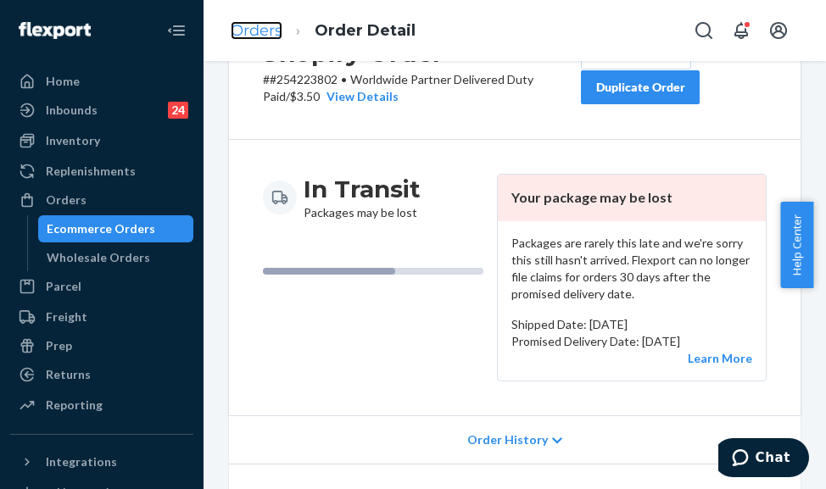
click at [250, 31] on link "Orders" at bounding box center [257, 30] width 52 height 19
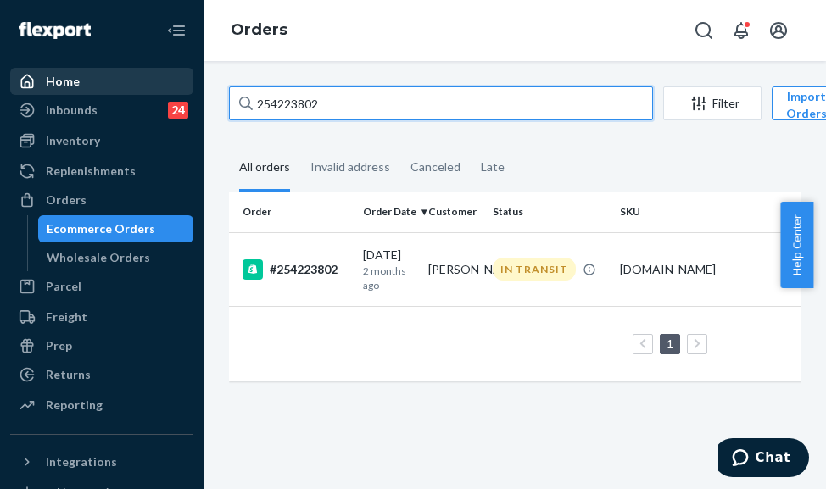
drag, startPoint x: 334, startPoint y: 97, endPoint x: 148, endPoint y: 77, distance: 187.6
click at [148, 77] on div "Home Inbounds 24 Shipping Plans Problems 24 Inventory Products Replenishments O…" at bounding box center [413, 244] width 826 height 489
paste input "[PERSON_NAME]"
drag, startPoint x: 343, startPoint y: 101, endPoint x: 251, endPoint y: 103, distance: 91.6
click at [251, 103] on div "[PERSON_NAME]" at bounding box center [441, 104] width 424 height 34
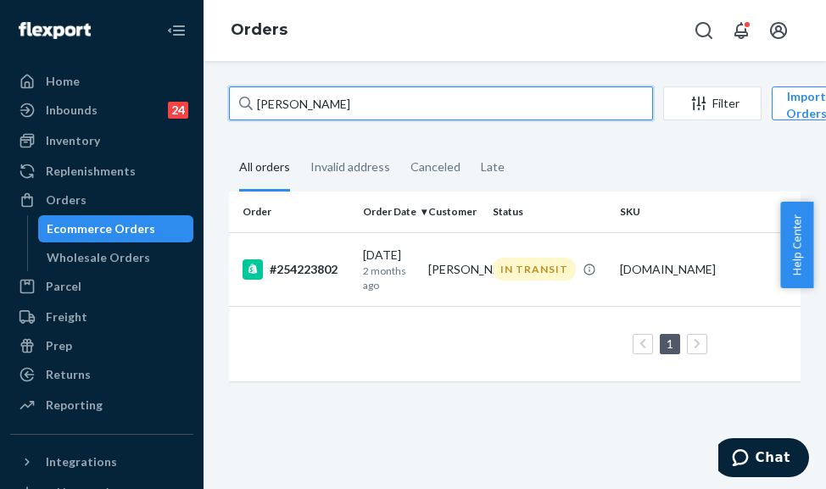
paste input "#255280345"
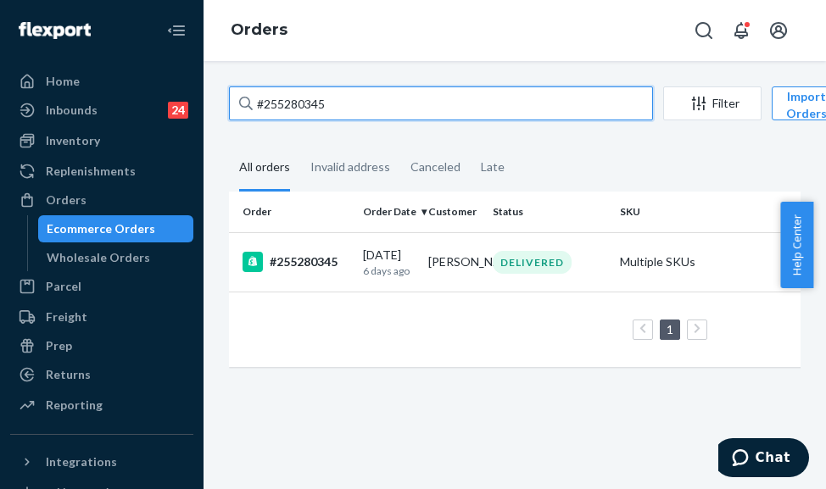
click at [260, 106] on input "#255280345" at bounding box center [441, 104] width 424 height 34
type input "255280345"
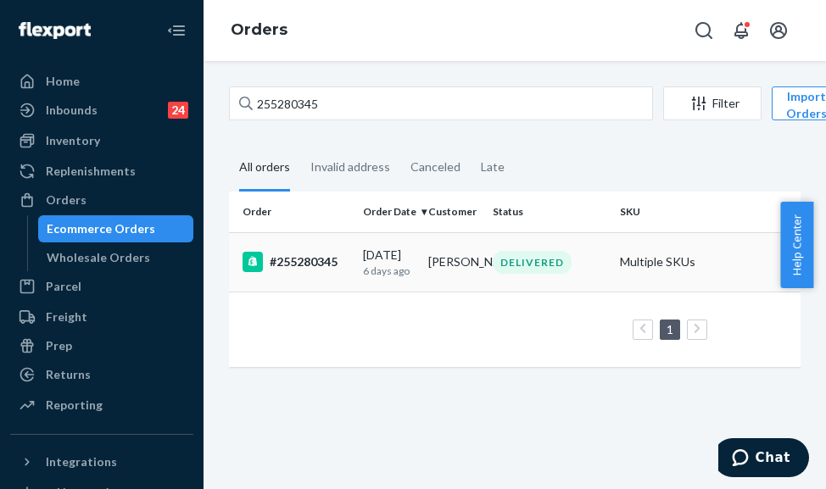
click at [369, 282] on td "[DATE] [DATE]" at bounding box center [388, 261] width 65 height 59
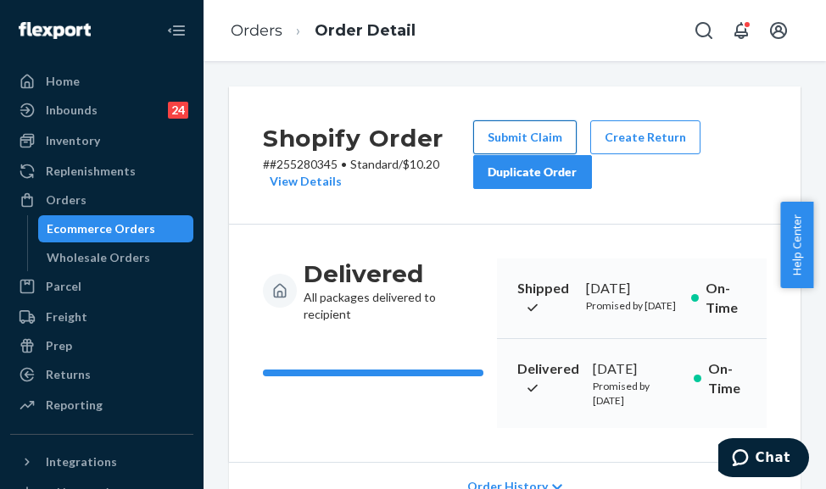
click at [502, 134] on button "Submit Claim" at bounding box center [524, 137] width 103 height 34
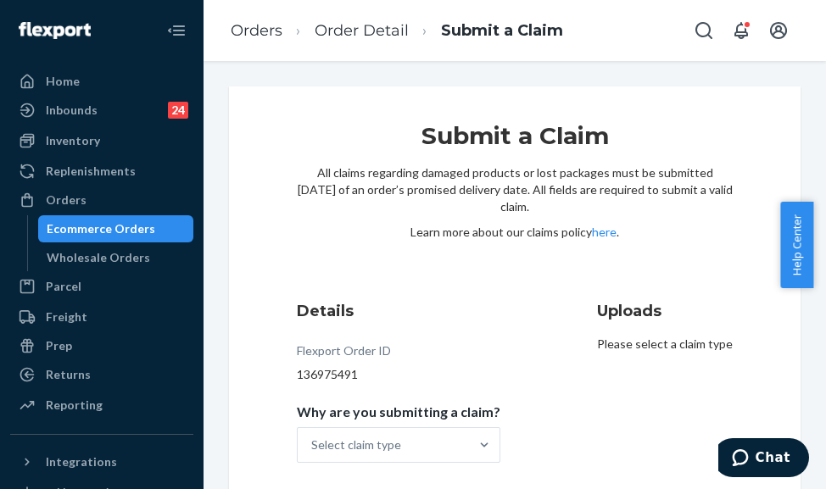
click at [545, 374] on div "Details Flexport Order ID 136975491 Why are you submitting a claim? Select clai…" at bounding box center [515, 381] width 436 height 163
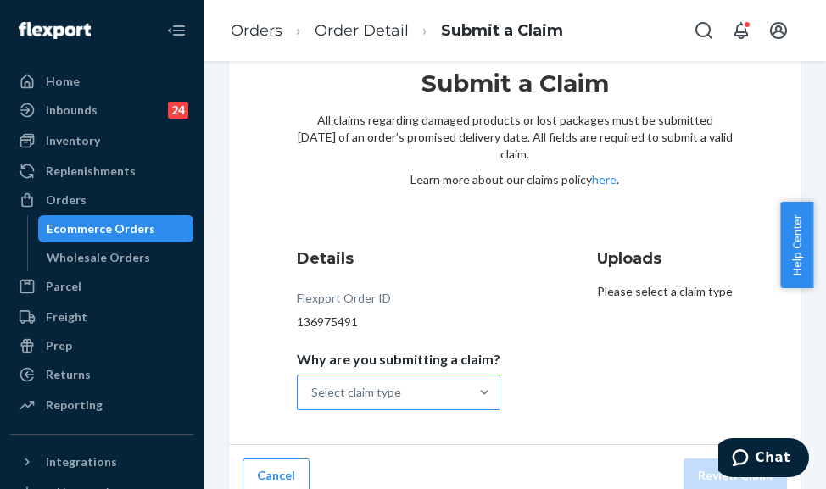
scroll to position [69, 0]
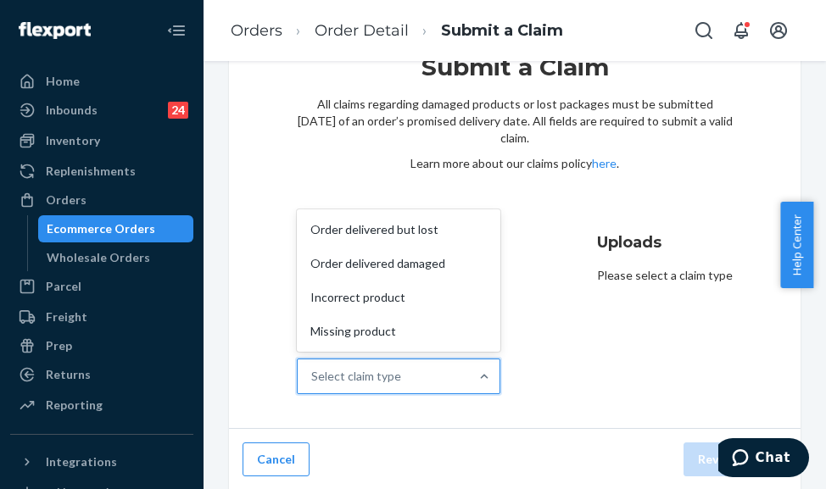
click at [432, 366] on div "Select claim type" at bounding box center [383, 377] width 171 height 34
click at [313, 368] on input "Why are you submitting a claim? option Order delivered but lost focused, 1 of 4…" at bounding box center [312, 376] width 2 height 17
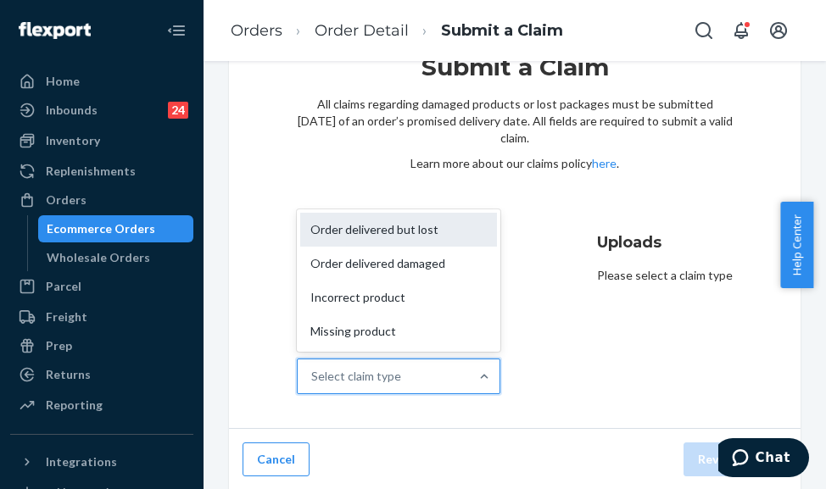
click at [394, 221] on div "Order delivered but lost" at bounding box center [398, 230] width 197 height 34
click at [313, 368] on input "Why are you submitting a claim? option Order delivered but lost focused, 1 of 4…" at bounding box center [312, 376] width 2 height 17
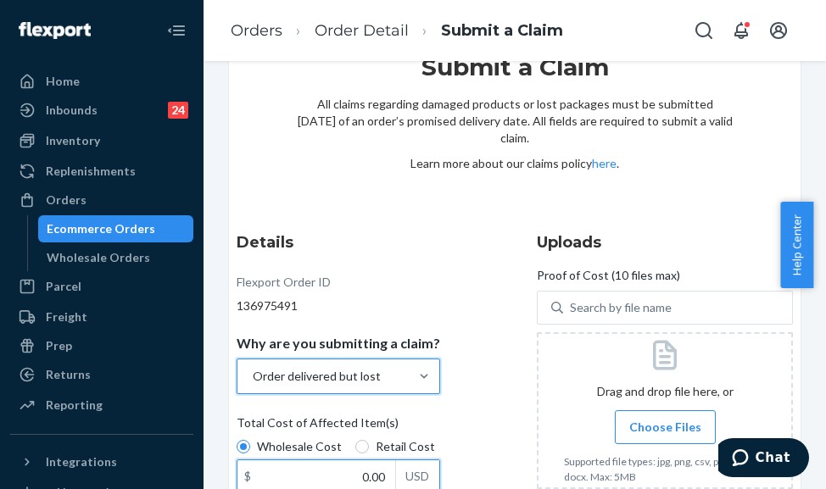
click at [357, 478] on input "0.00" at bounding box center [316, 477] width 158 height 32
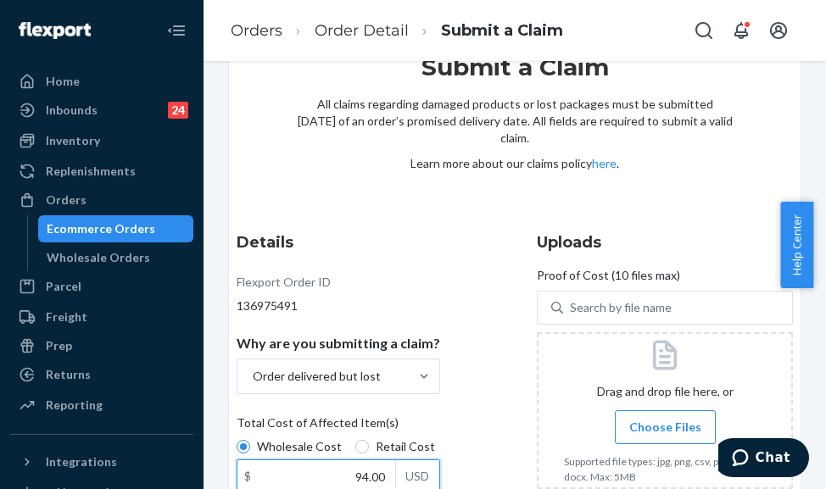
scroll to position [238, 0]
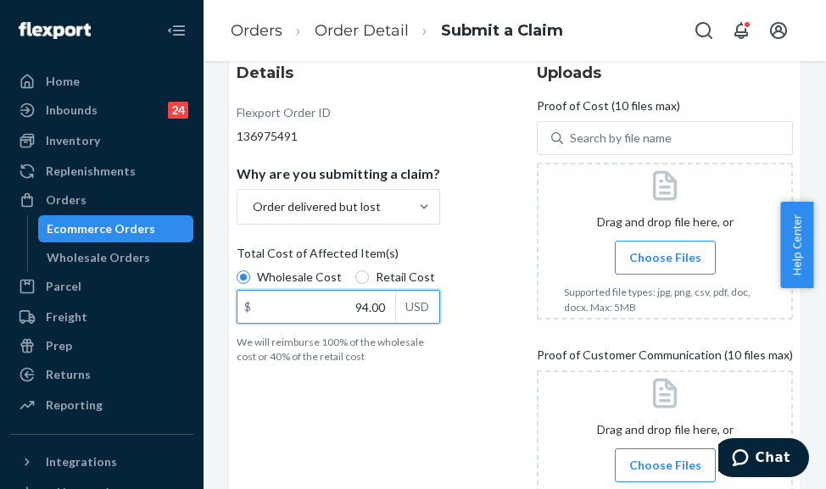
type input "94.00"
click at [658, 260] on span "Choose Files" at bounding box center [665, 257] width 72 height 17
click at [665, 260] on input "Choose Files" at bounding box center [665, 258] width 1 height 19
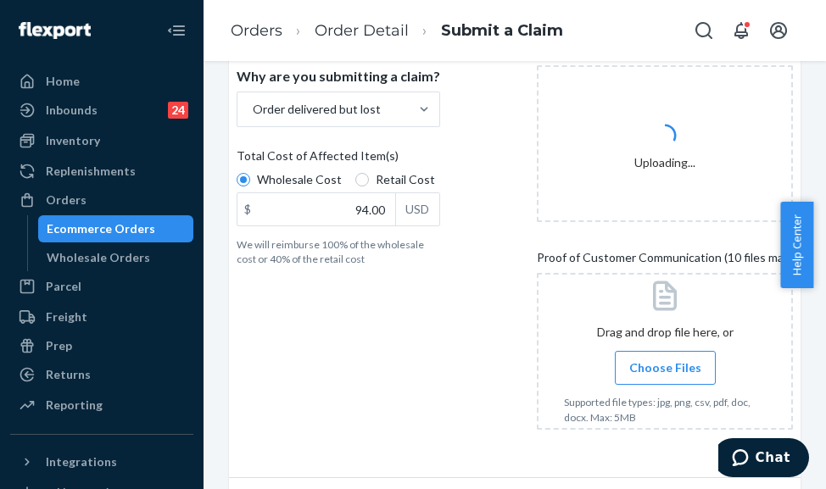
scroll to position [386, 0]
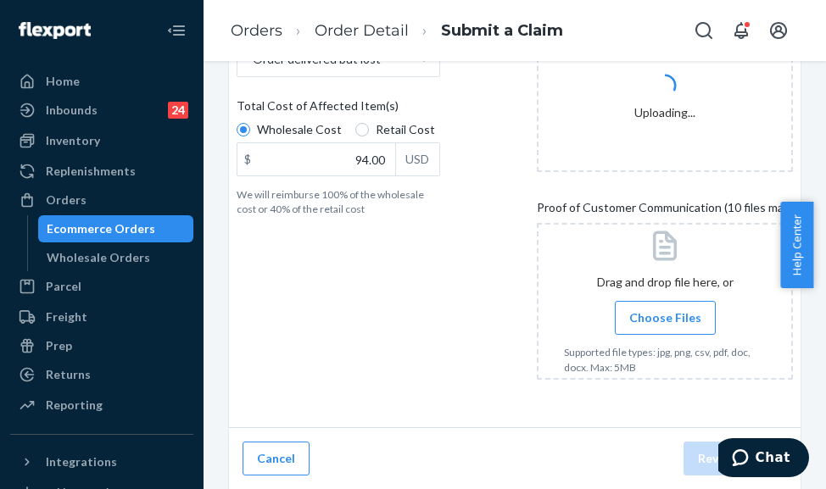
click at [661, 316] on span "Choose Files" at bounding box center [665, 318] width 72 height 17
click at [665, 316] on input "Choose Files" at bounding box center [665, 318] width 1 height 19
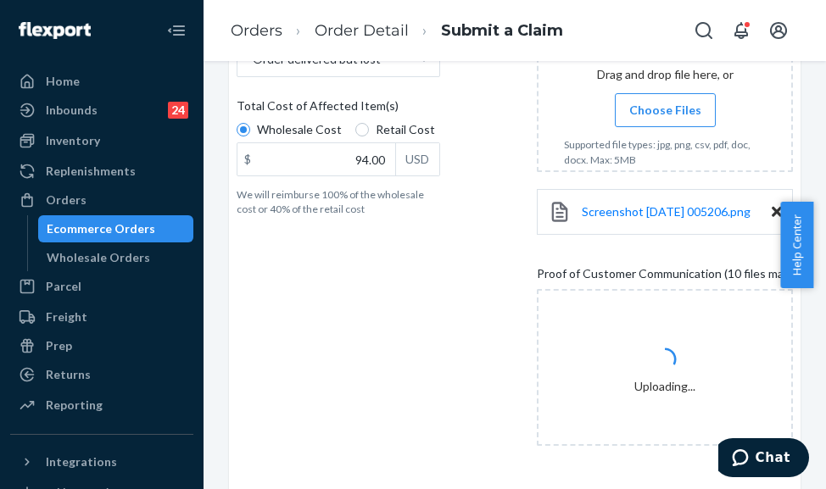
scroll to position [461, 0]
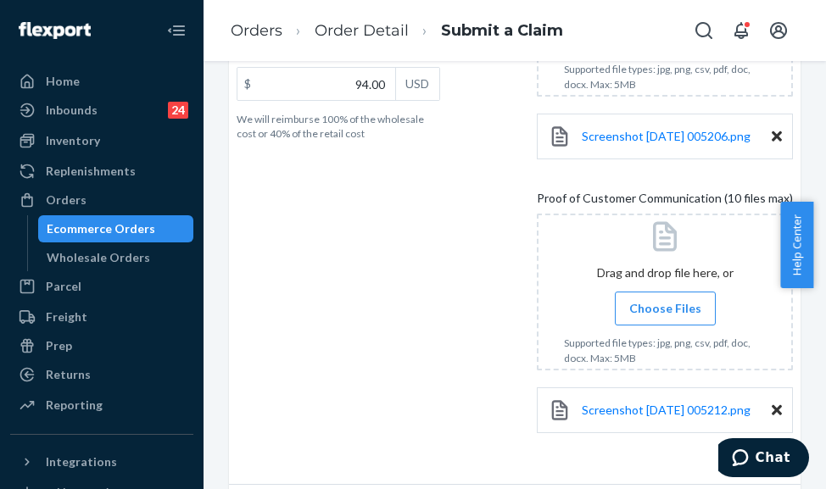
click at [636, 315] on span "Choose Files" at bounding box center [665, 308] width 72 height 17
click at [665, 315] on input "Choose Files" at bounding box center [665, 308] width 1 height 19
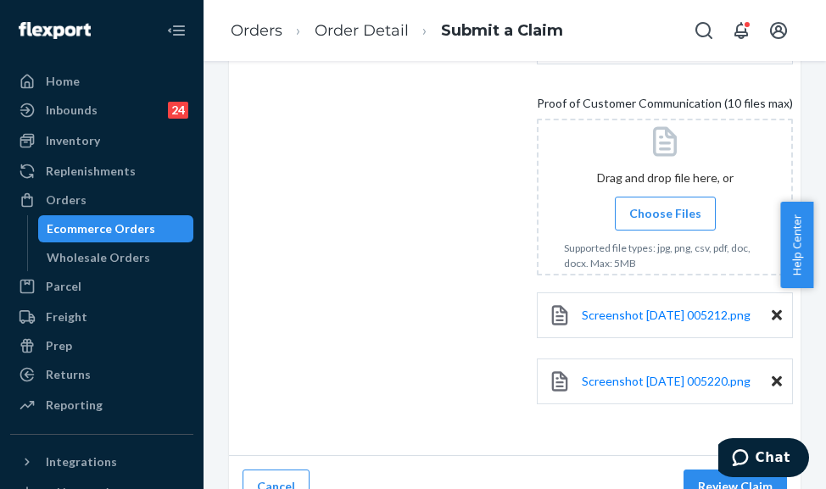
scroll to position [613, 0]
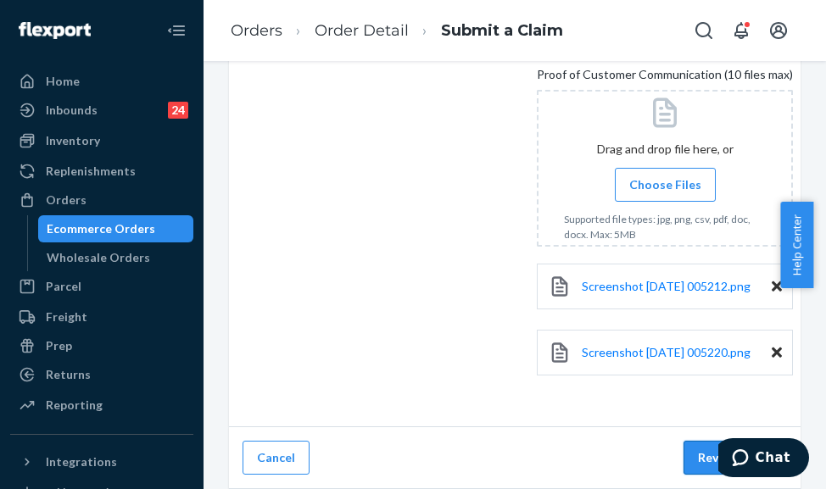
click at [684, 449] on button "Review Claim" at bounding box center [735, 458] width 103 height 34
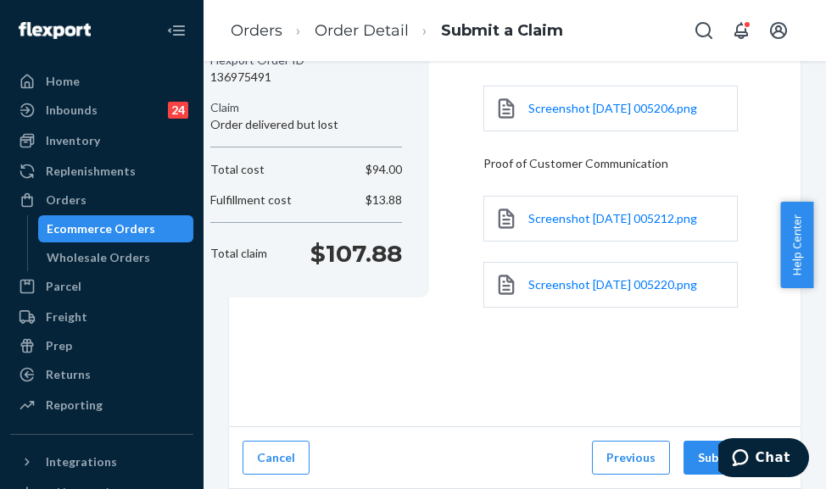
scroll to position [210, 0]
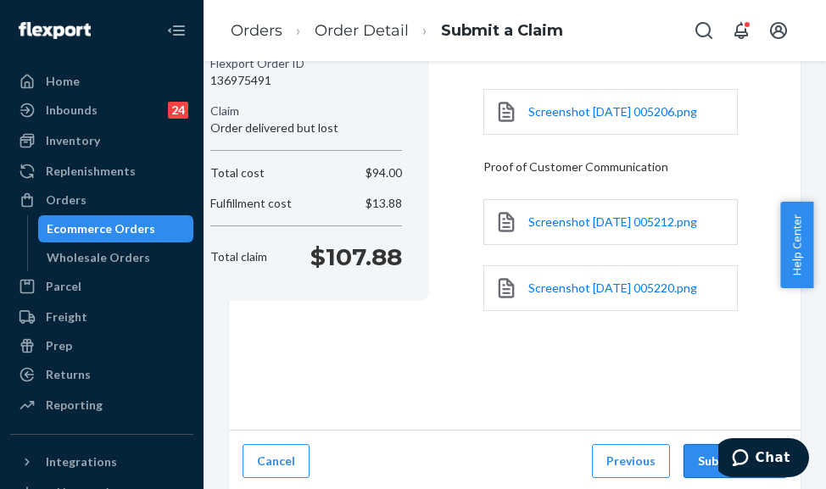
click at [684, 452] on button "Submit Claim" at bounding box center [735, 461] width 103 height 34
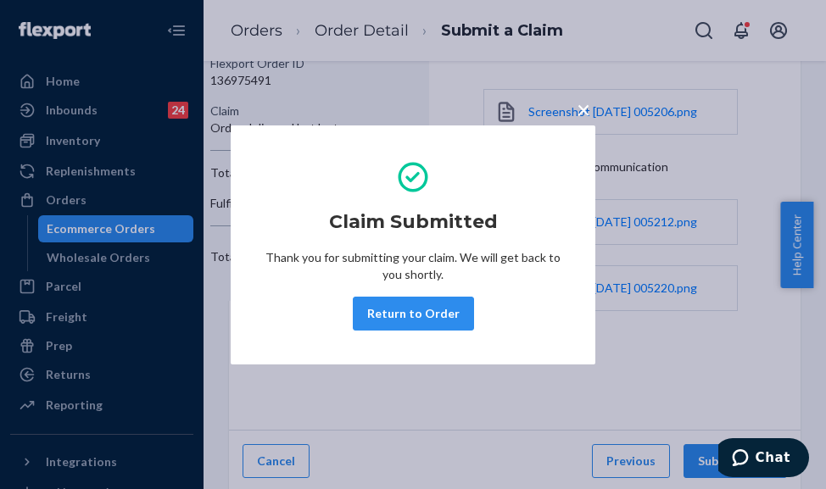
click at [578, 113] on span "×" at bounding box center [584, 109] width 14 height 29
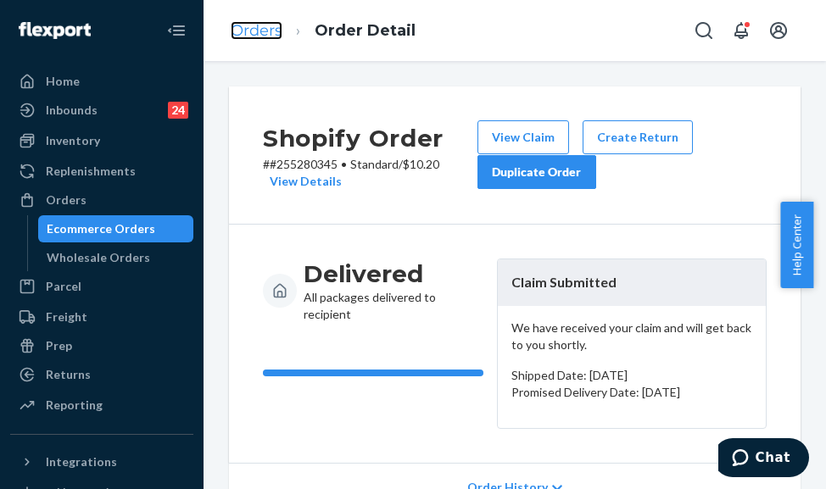
click at [259, 30] on link "Orders" at bounding box center [257, 30] width 52 height 19
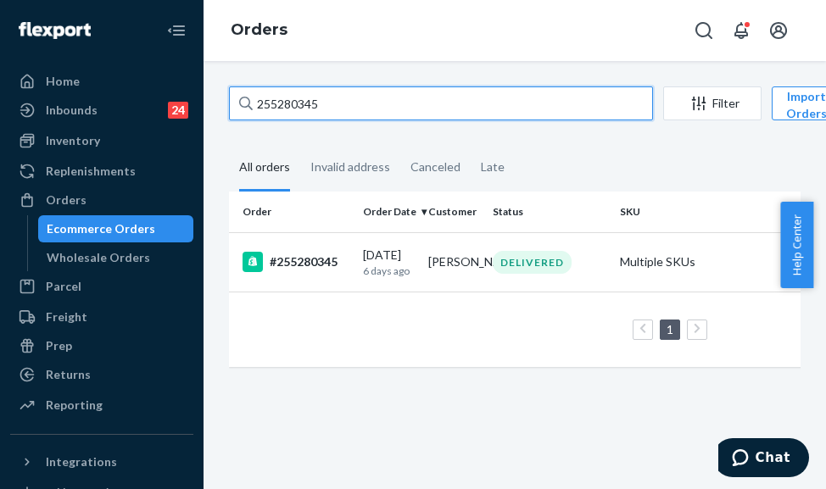
drag, startPoint x: 331, startPoint y: 111, endPoint x: 258, endPoint y: 110, distance: 72.9
click at [258, 110] on input "255280345" at bounding box center [441, 104] width 424 height 34
paste input "4980122"
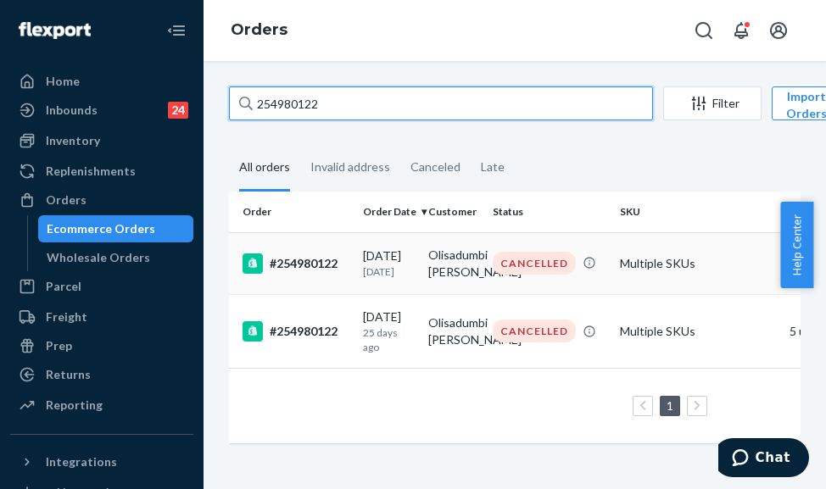
type input "254980122"
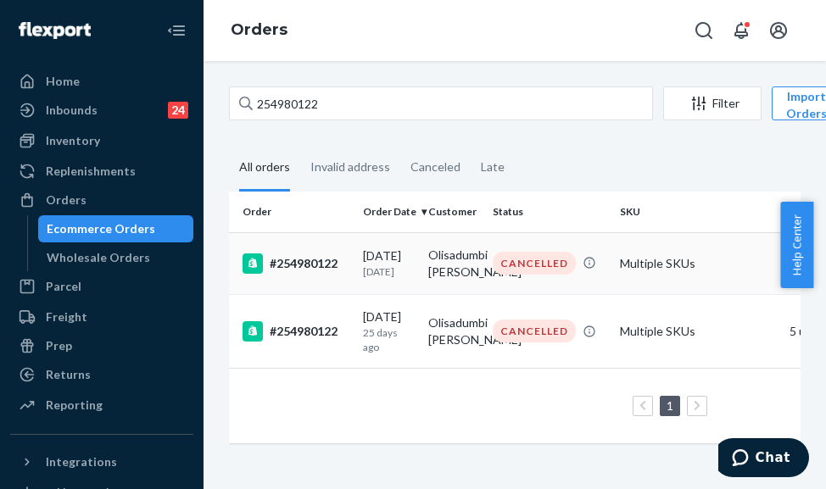
click at [378, 275] on p "[DATE]" at bounding box center [389, 272] width 52 height 14
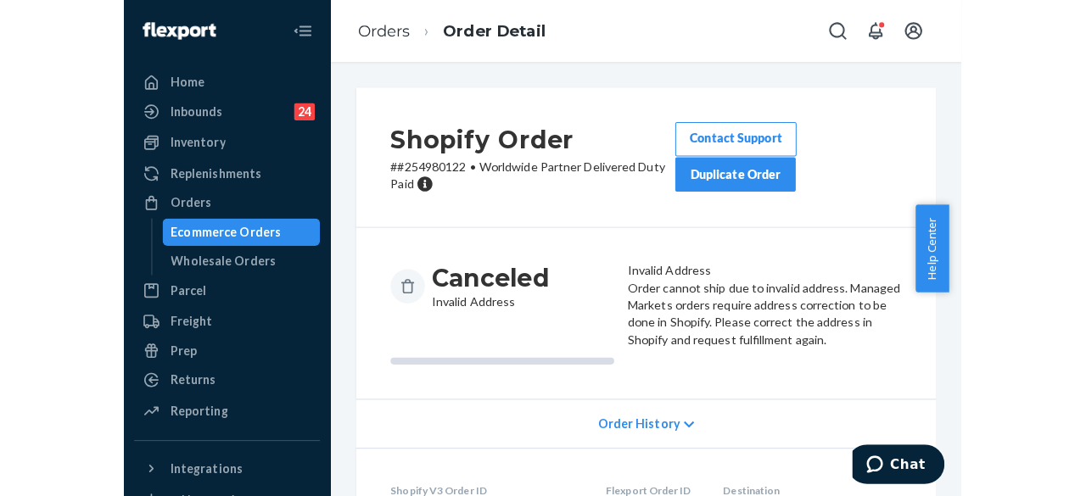
scroll to position [85, 0]
